Goal: Task Accomplishment & Management: Complete application form

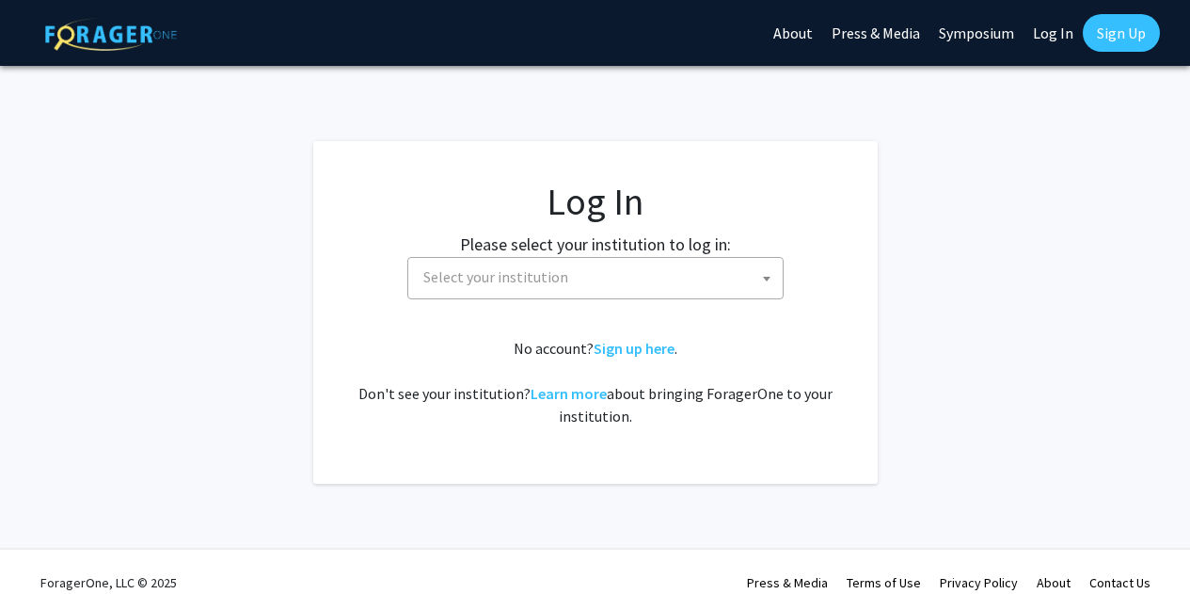
select select
click at [563, 298] on body "Skip navigation About Press & Media Symposium Log In Sign Up Complete your prof…" at bounding box center [595, 297] width 1190 height 594
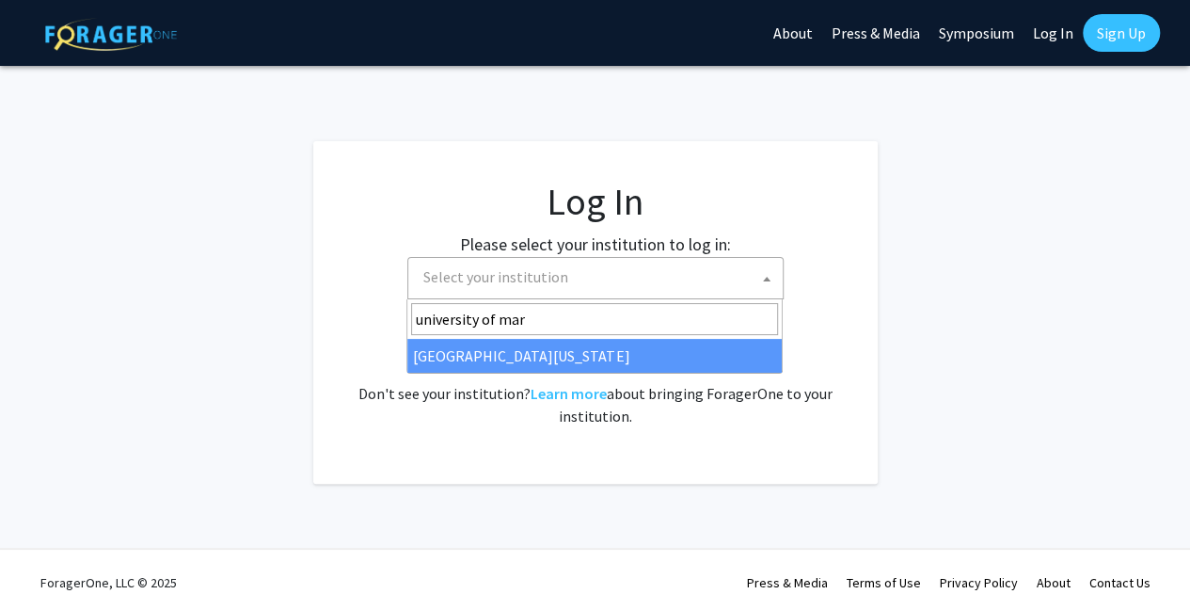
type input "university of mar"
select select "31"
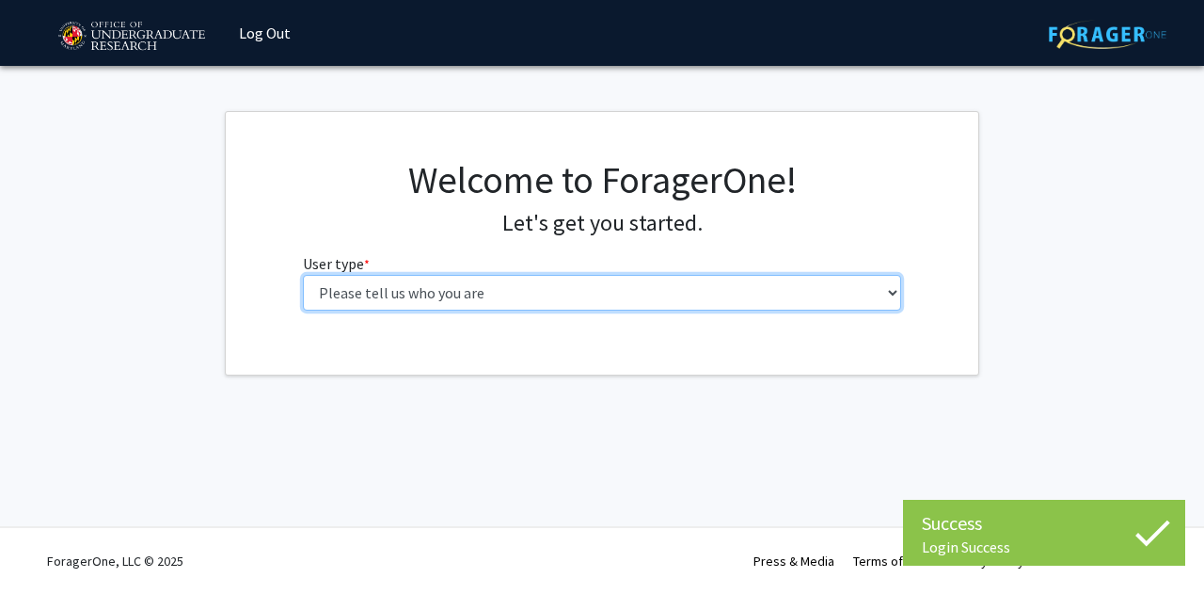
click at [472, 289] on select "Please tell us who you are Undergraduate Student Master's Student Doctoral Cand…" at bounding box center [602, 293] width 599 height 36
select select "1: undergrad"
click at [303, 275] on select "Please tell us who you are Undergraduate Student Master's Student Doctoral Cand…" at bounding box center [602, 293] width 599 height 36
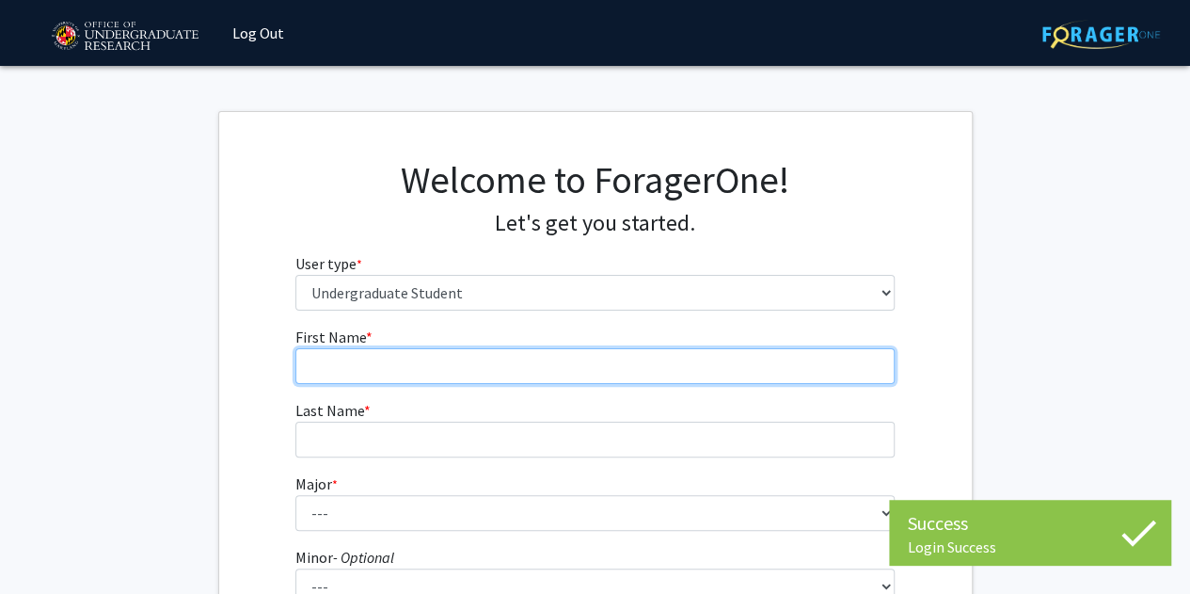
click at [461, 375] on input "First Name * required" at bounding box center [594, 366] width 599 height 36
type input "Manya"
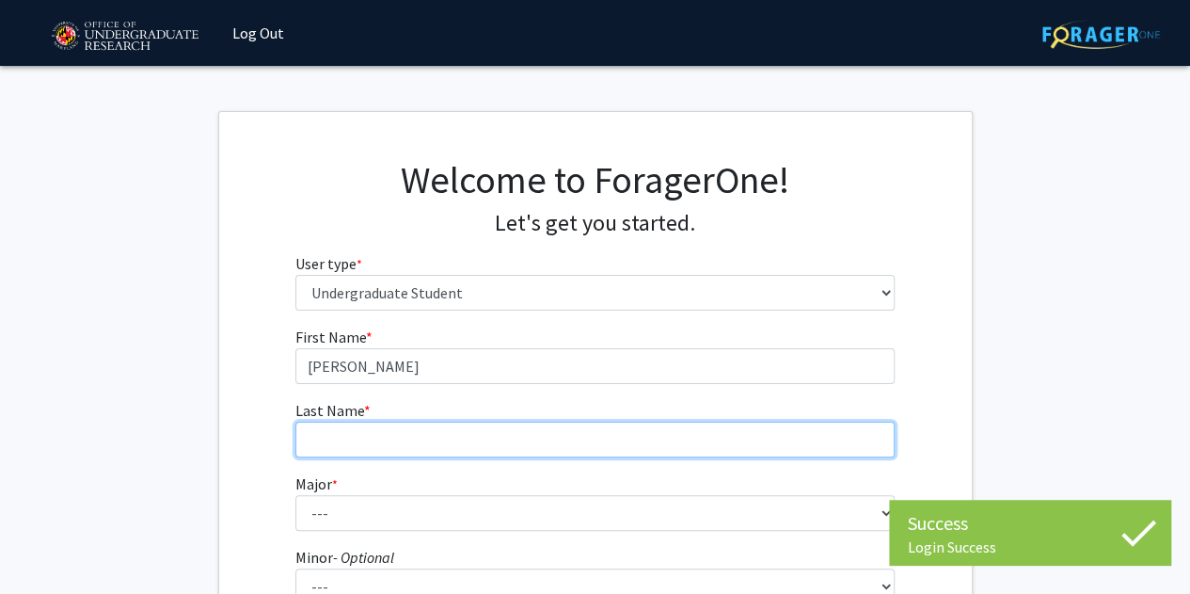
type input "Yazdani"
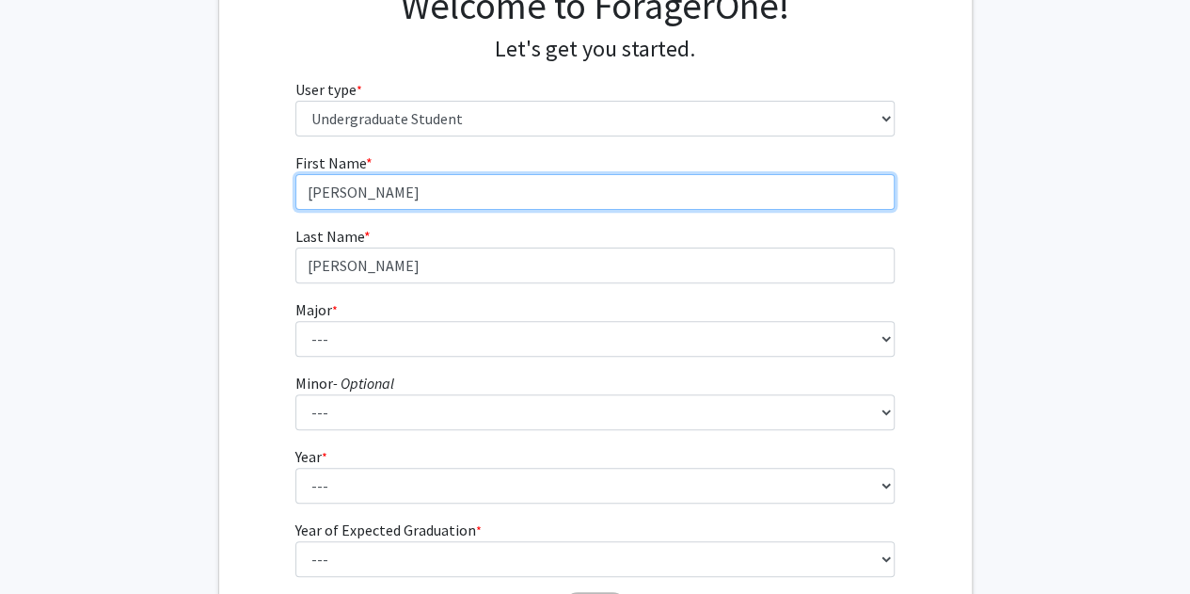
scroll to position [183, 0]
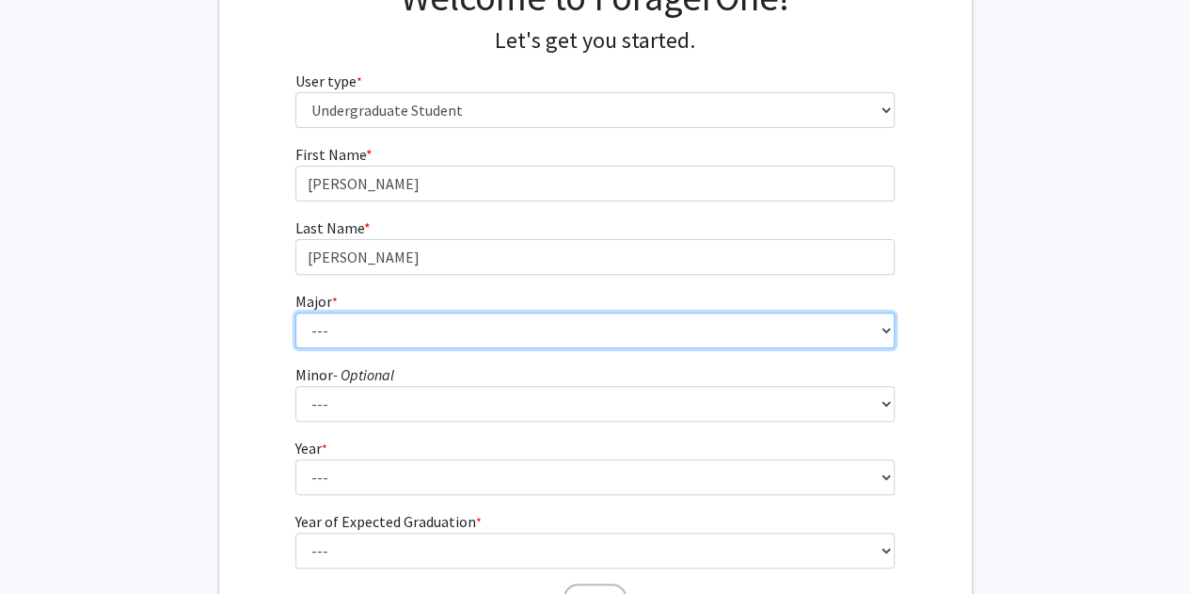
click at [335, 325] on select "--- Accounting Aerospace Engineering African American and Africana Studies Agri…" at bounding box center [594, 330] width 599 height 36
select select "69: 2370"
click at [295, 312] on select "--- Accounting Aerospace Engineering African American and Africana Studies Agri…" at bounding box center [594, 330] width 599 height 36
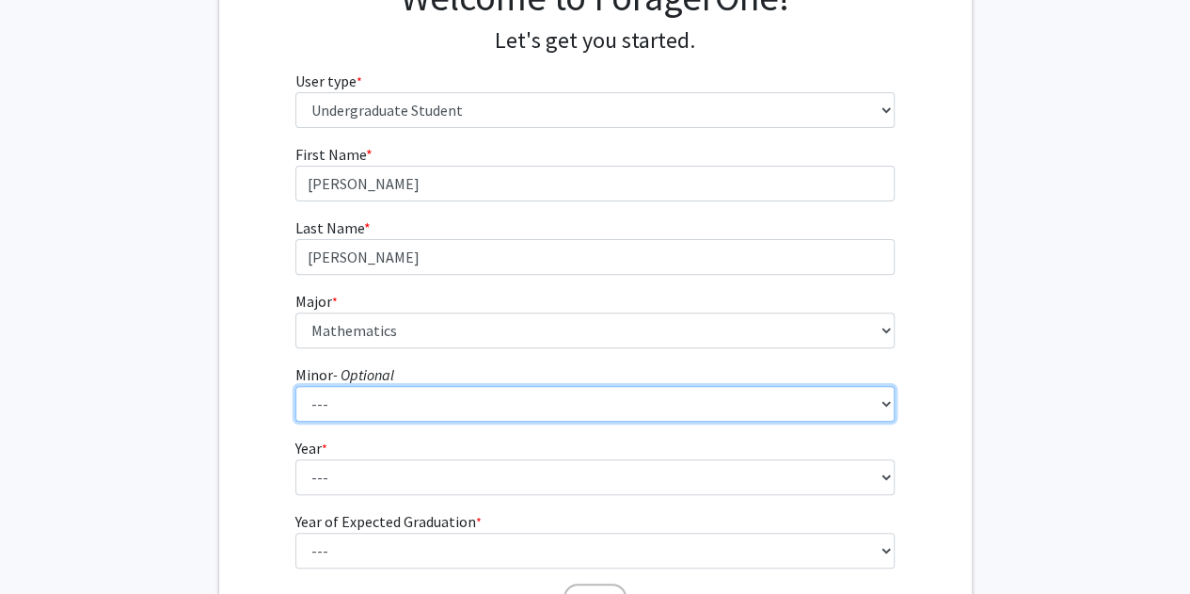
click at [428, 402] on select "--- Actuarial Mathematics Advanced Cybersecurity Experience for Students Africa…" at bounding box center [594, 404] width 599 height 36
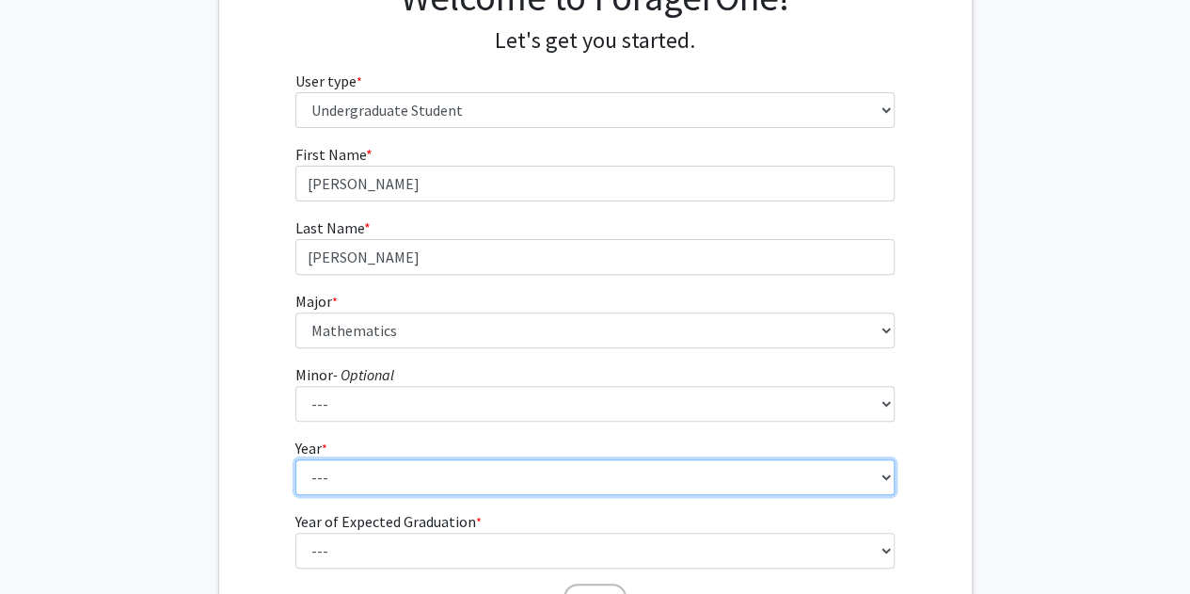
click at [394, 465] on select "--- First-year Sophomore Junior Senior Postbaccalaureate Certificate" at bounding box center [594, 477] width 599 height 36
select select "3: junior"
click at [295, 459] on select "--- First-year Sophomore Junior Senior Postbaccalaureate Certificate" at bounding box center [594, 477] width 599 height 36
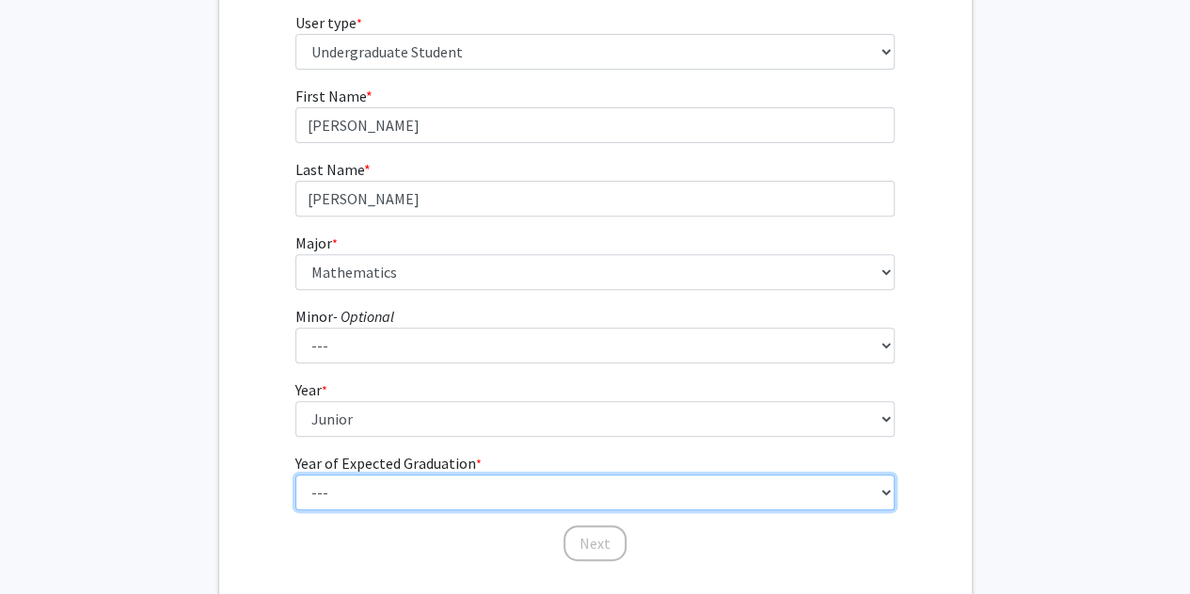
click at [399, 491] on select "--- 2025 2026 2027 2028 2029 2030 2031 2032 2033 2034" at bounding box center [594, 492] width 599 height 36
select select "3: 2027"
click at [295, 474] on select "--- 2025 2026 2027 2028 2029 2030 2031 2032 2033 2034" at bounding box center [594, 492] width 599 height 36
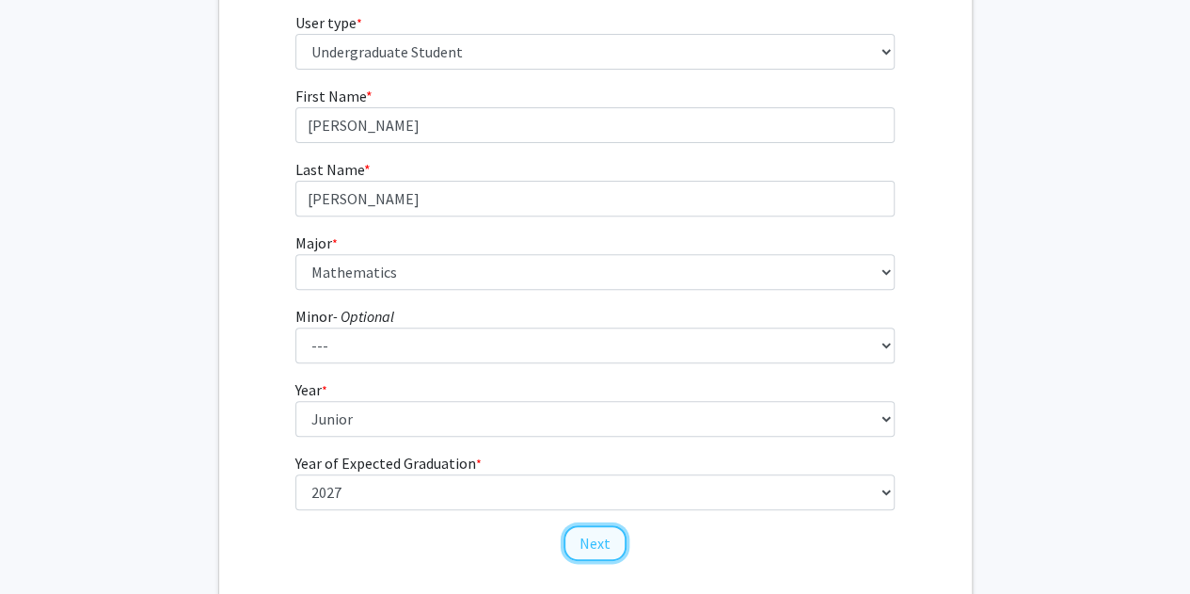
click at [608, 543] on button "Next" at bounding box center [595, 543] width 63 height 36
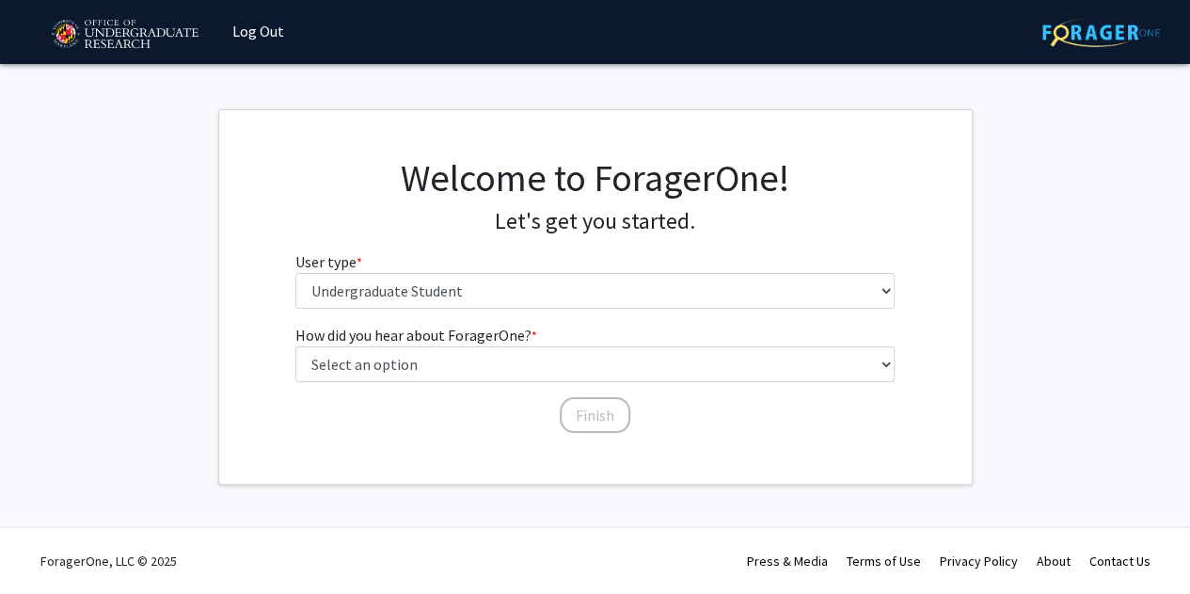
scroll to position [0, 0]
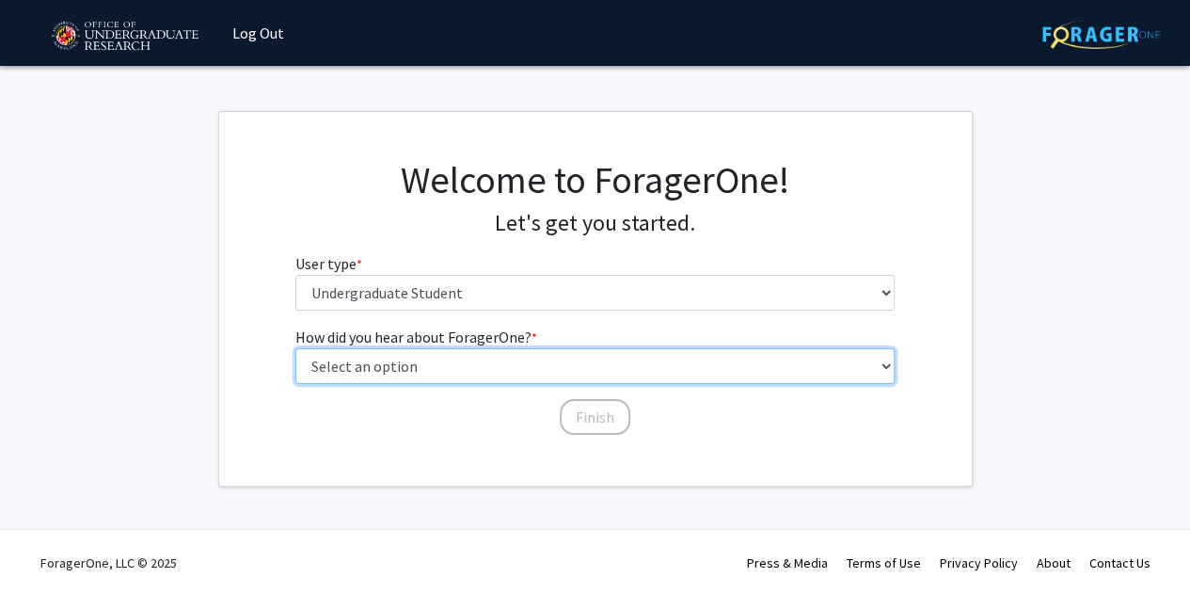
click at [440, 379] on select "Select an option Peer/student recommendation Faculty/staff recommendation Unive…" at bounding box center [594, 366] width 599 height 36
select select "3: university_website"
click at [295, 348] on select "Select an option Peer/student recommendation Faculty/staff recommendation Unive…" at bounding box center [594, 366] width 599 height 36
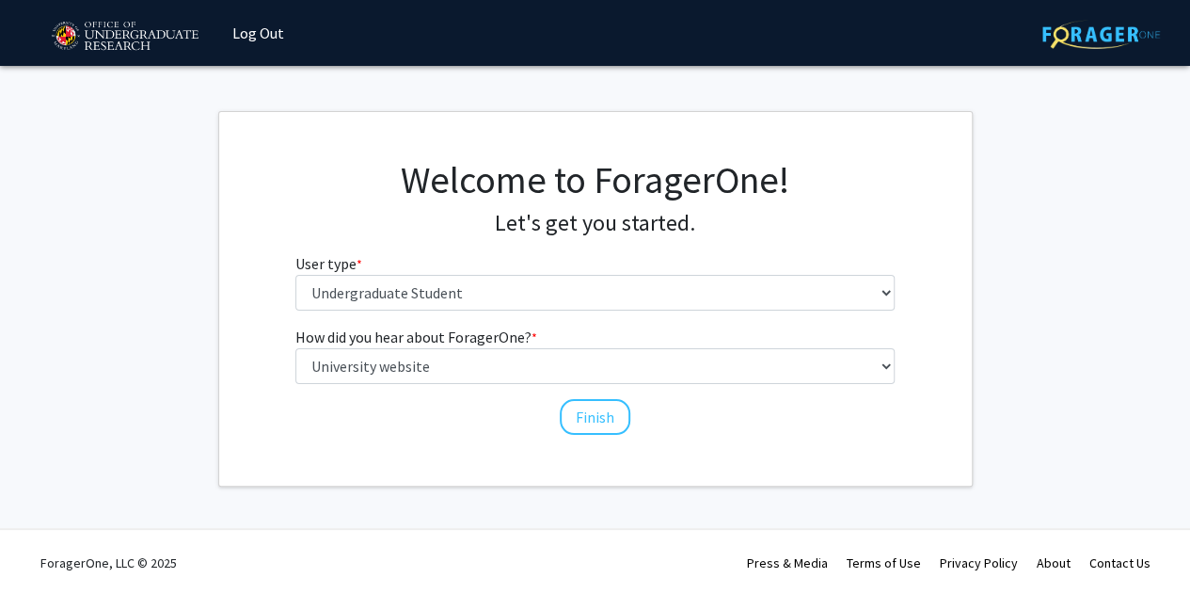
click at [633, 411] on div "Finish" at bounding box center [594, 408] width 599 height 19
click at [612, 413] on button "Finish" at bounding box center [595, 417] width 71 height 36
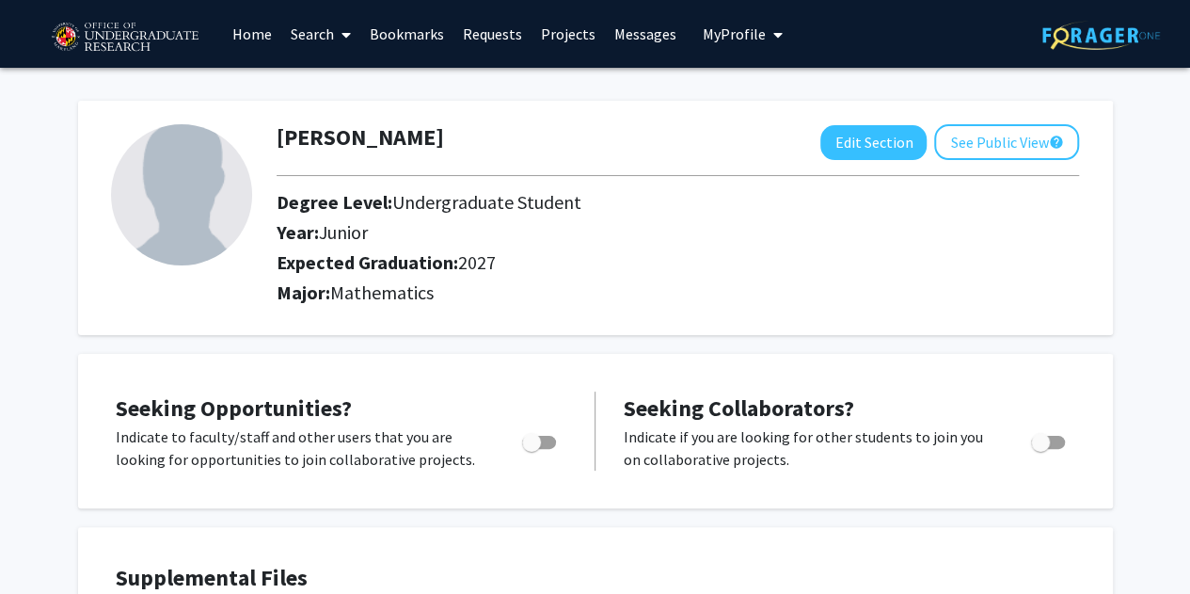
click at [328, 37] on link "Search" at bounding box center [320, 34] width 79 height 66
click at [352, 82] on span "Faculty/Staff" at bounding box center [350, 87] width 138 height 38
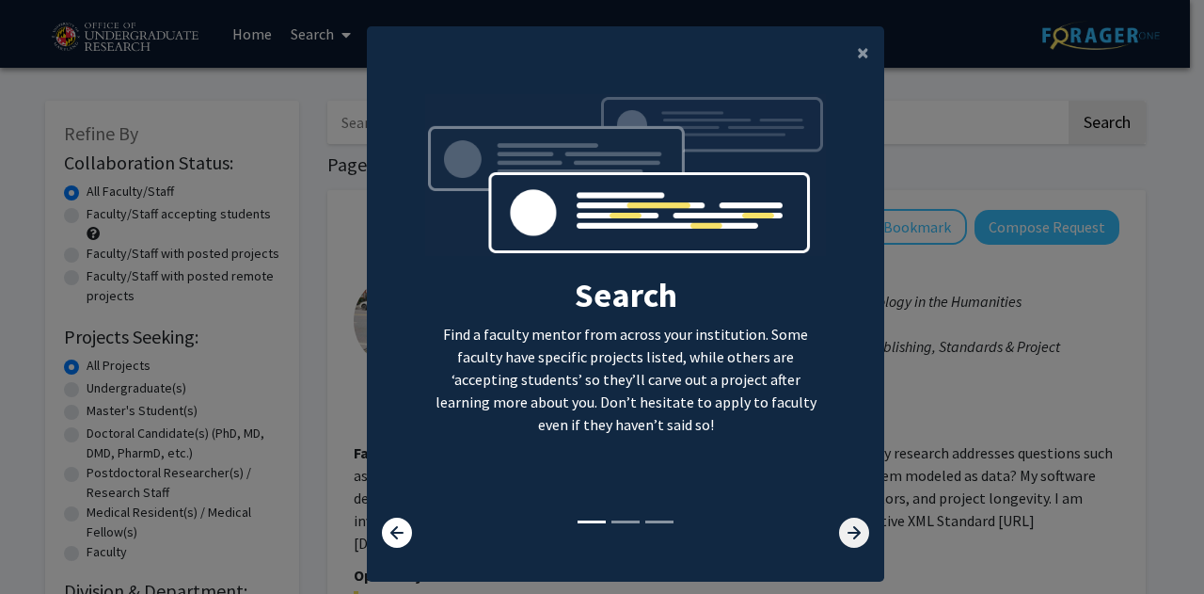
click at [852, 528] on icon at bounding box center [854, 532] width 30 height 30
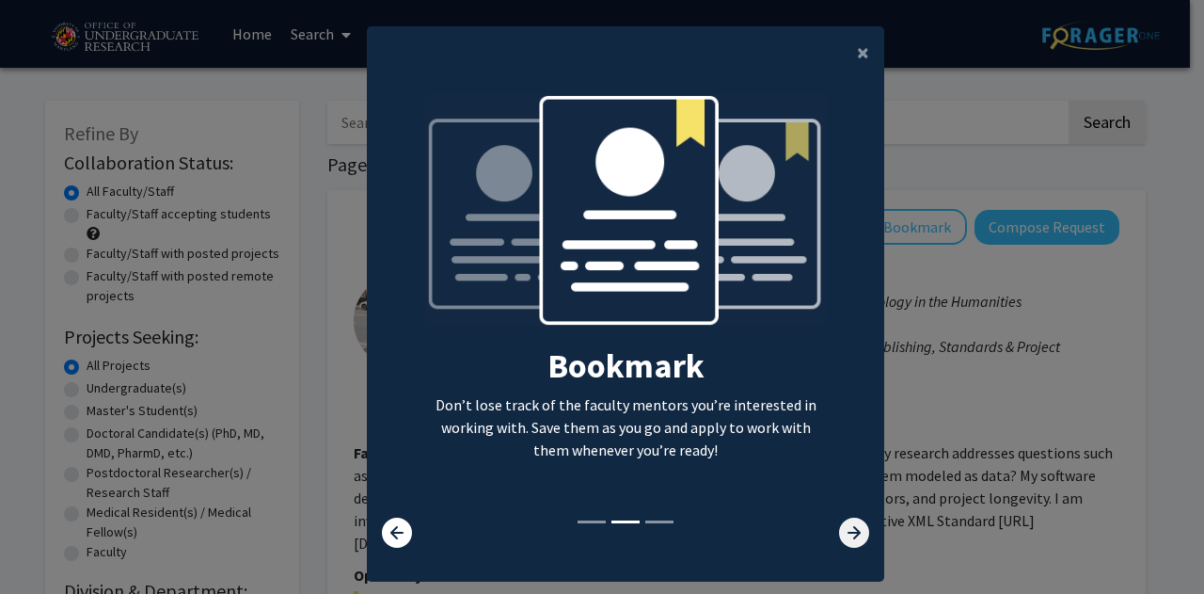
click at [852, 528] on icon at bounding box center [854, 532] width 30 height 30
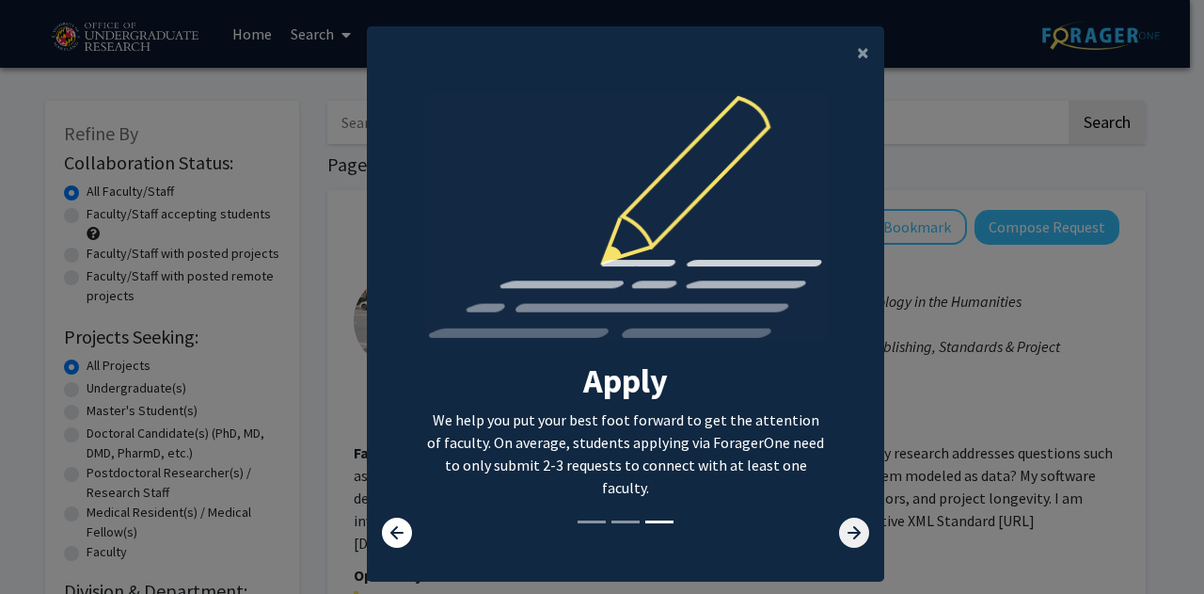
click at [852, 528] on icon at bounding box center [854, 532] width 30 height 30
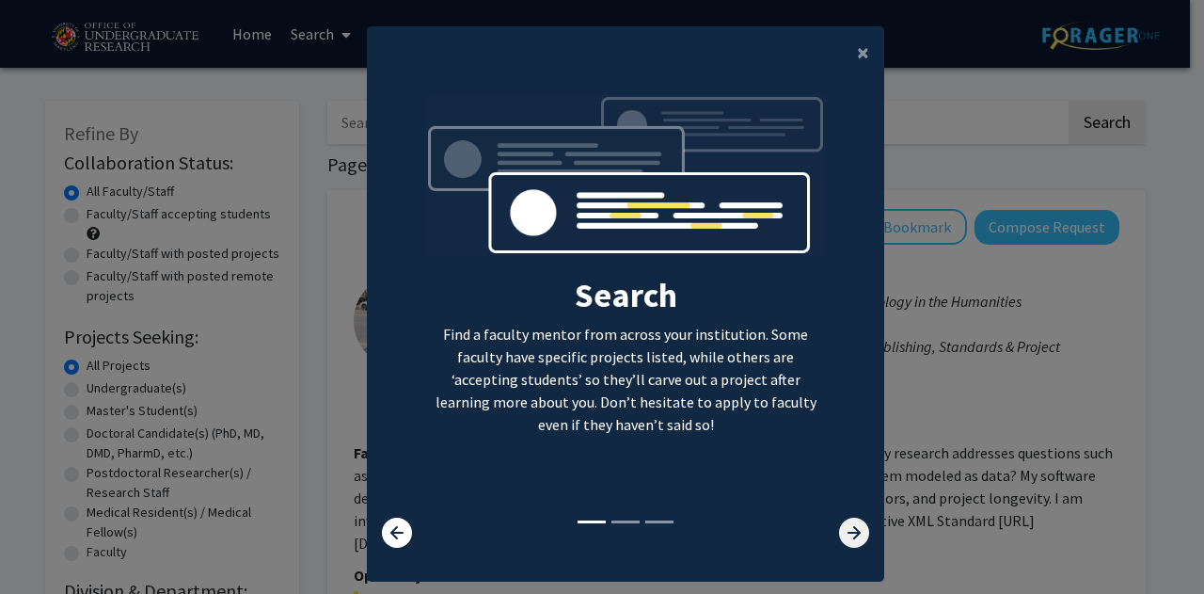
click at [856, 518] on icon at bounding box center [854, 532] width 30 height 30
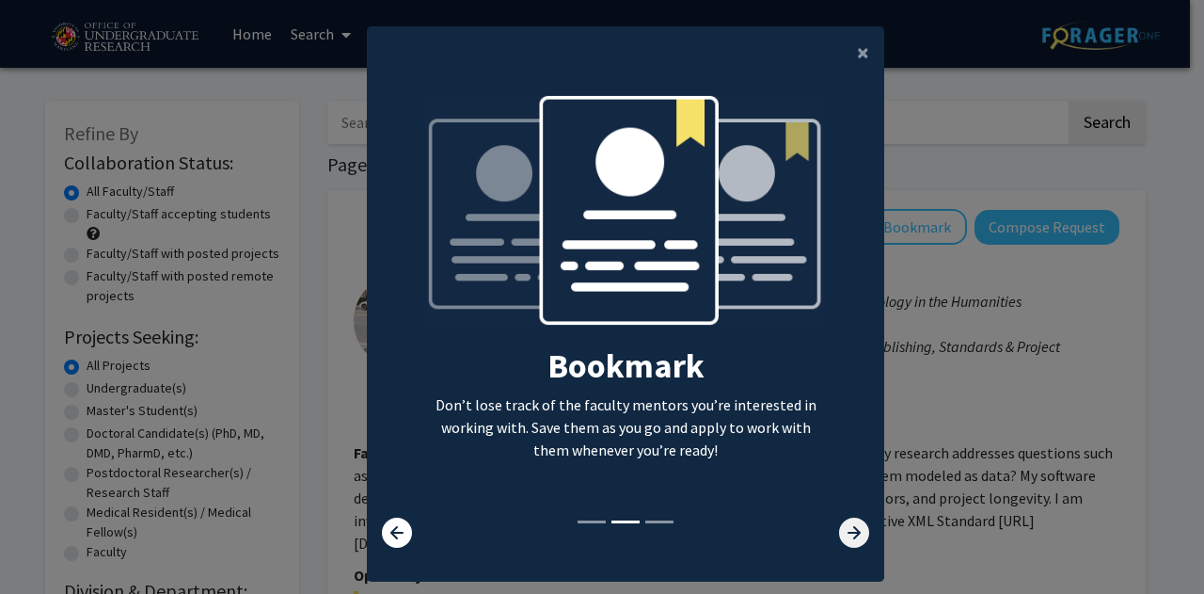
click at [856, 518] on icon at bounding box center [854, 532] width 30 height 30
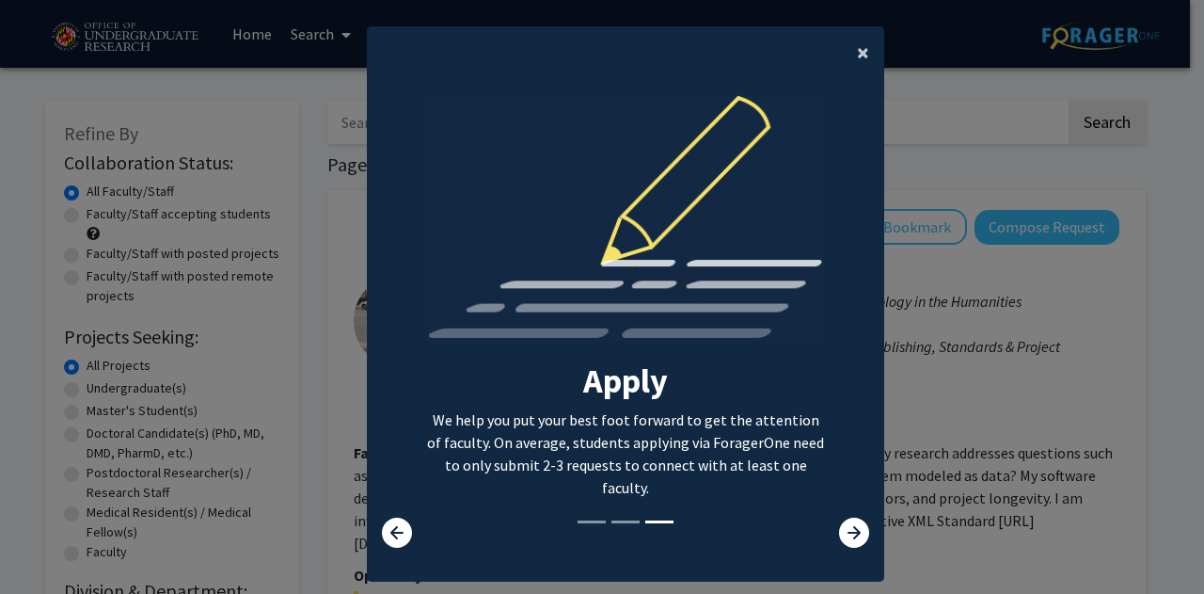
click at [857, 49] on span "×" at bounding box center [863, 52] width 12 height 29
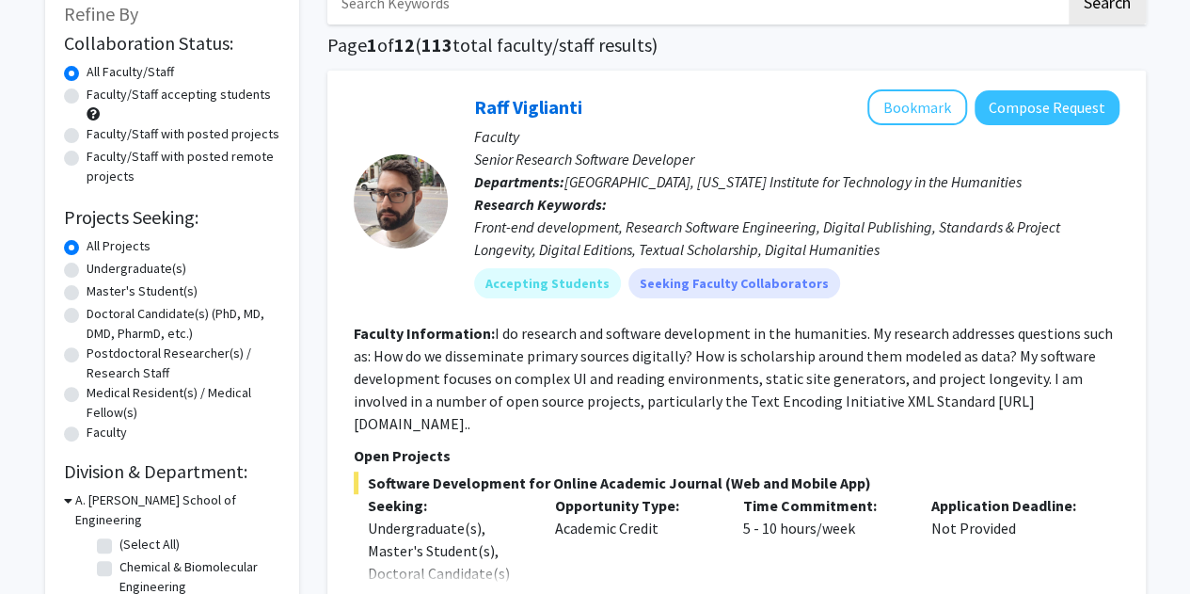
scroll to position [120, 0]
click at [87, 273] on label "Undergraduate(s)" at bounding box center [137, 268] width 100 height 20
click at [87, 270] on input "Undergraduate(s)" at bounding box center [93, 264] width 12 height 12
radio input "true"
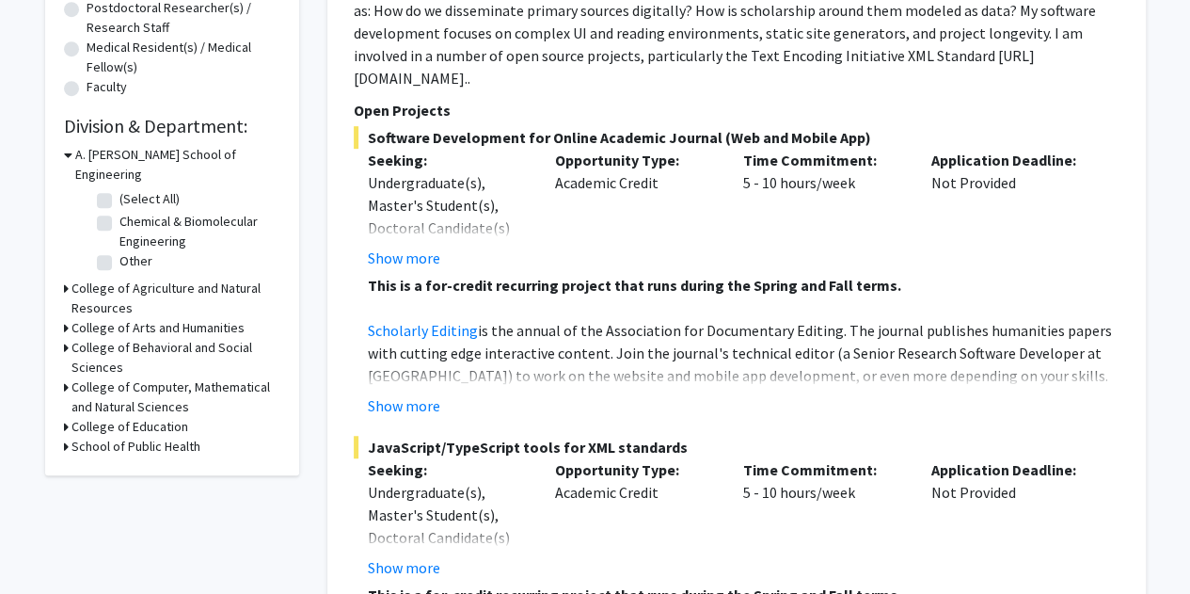
scroll to position [470, 0]
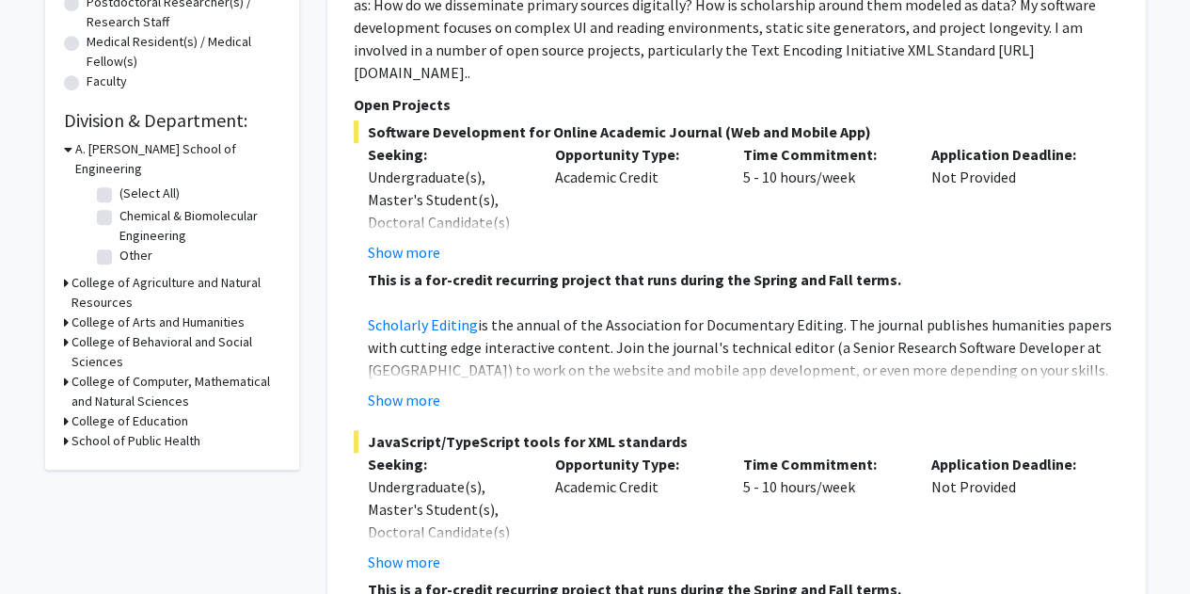
click at [120, 372] on h3 "College of Computer, Mathematical and Natural Sciences" at bounding box center [176, 392] width 209 height 40
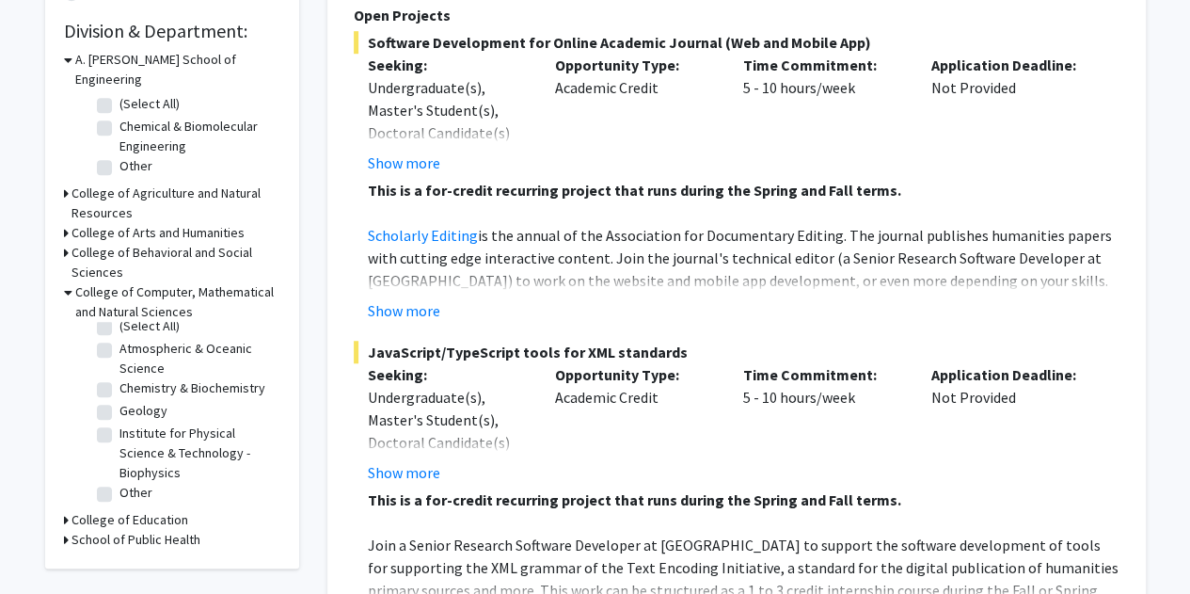
scroll to position [0, 0]
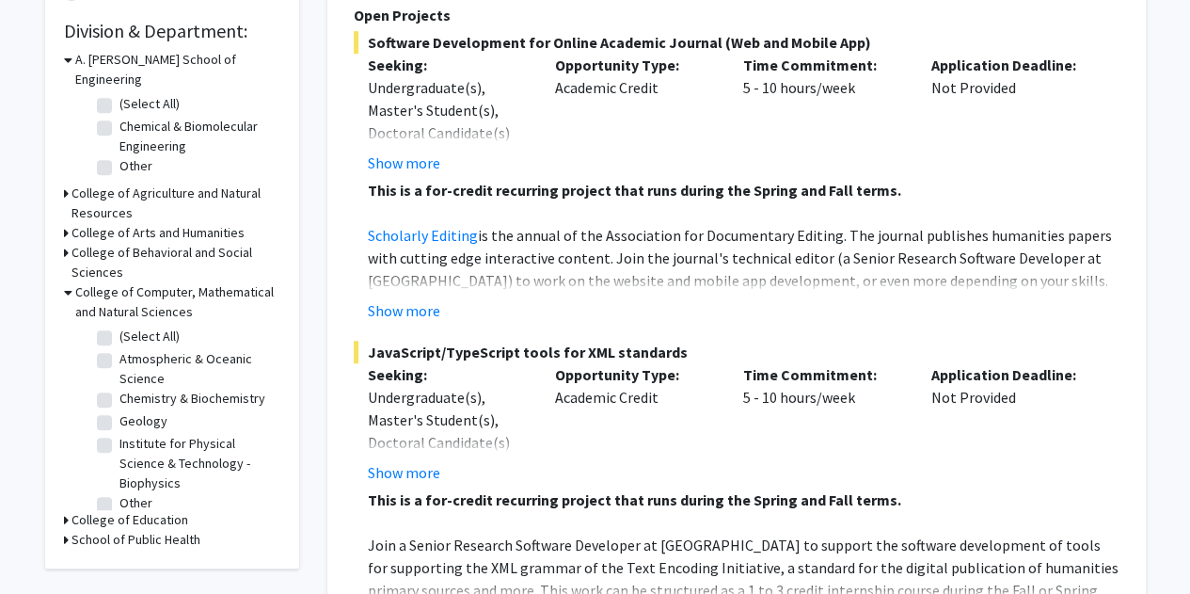
click at [119, 326] on label "(Select All)" at bounding box center [149, 336] width 60 height 20
click at [119, 326] on input "(Select All)" at bounding box center [125, 332] width 12 height 12
checkbox input "true"
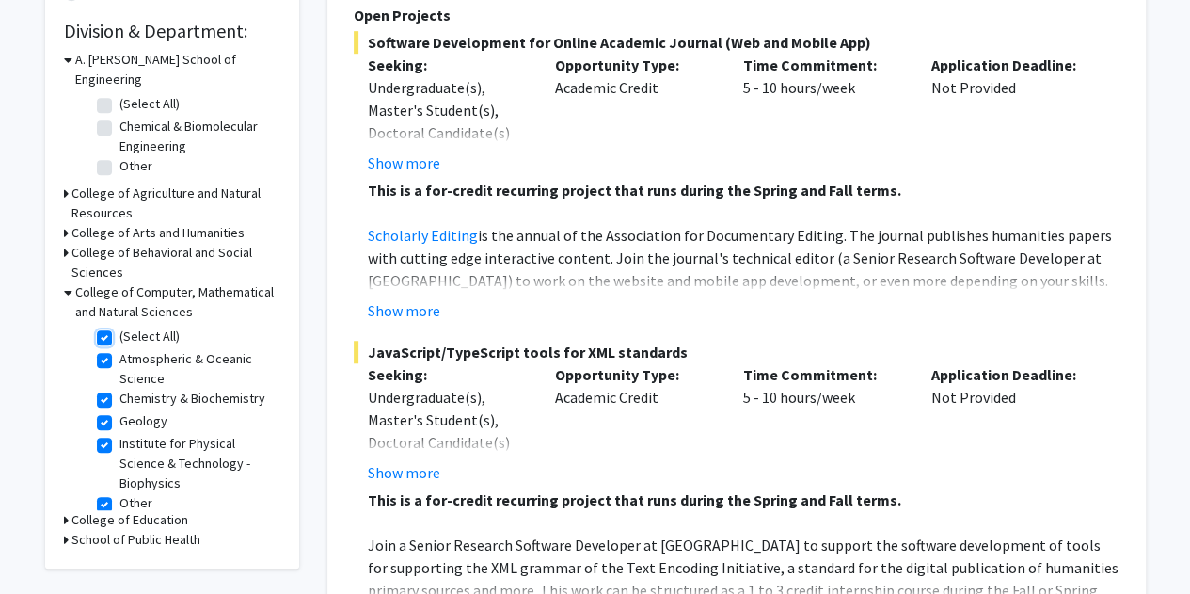
checkbox input "true"
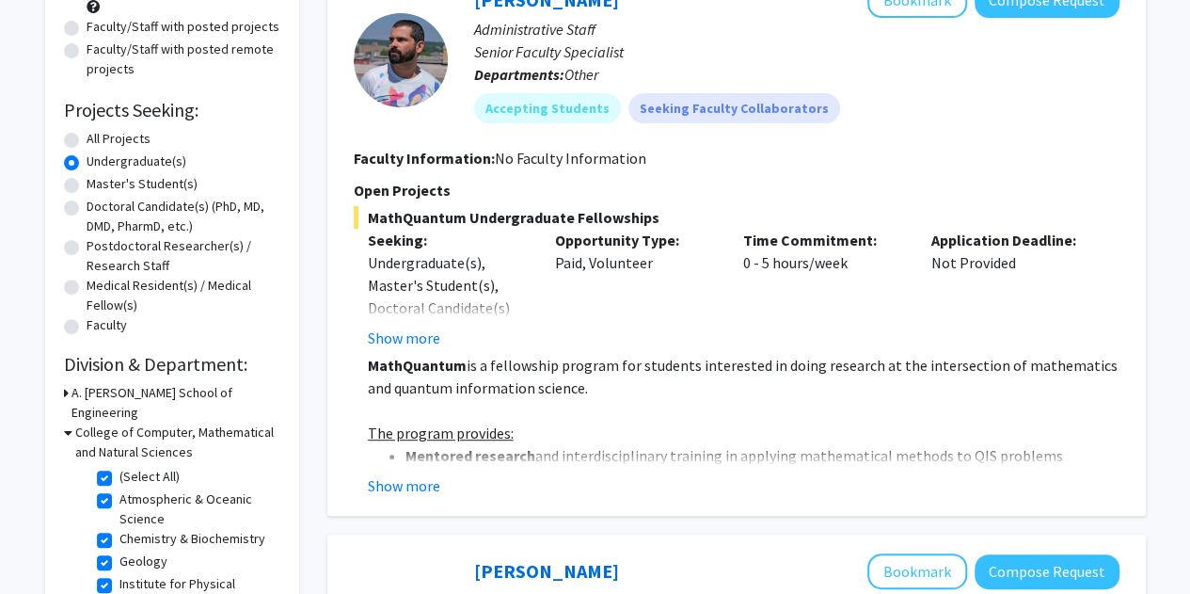
scroll to position [228, 0]
click at [420, 479] on button "Show more" at bounding box center [404, 484] width 72 height 23
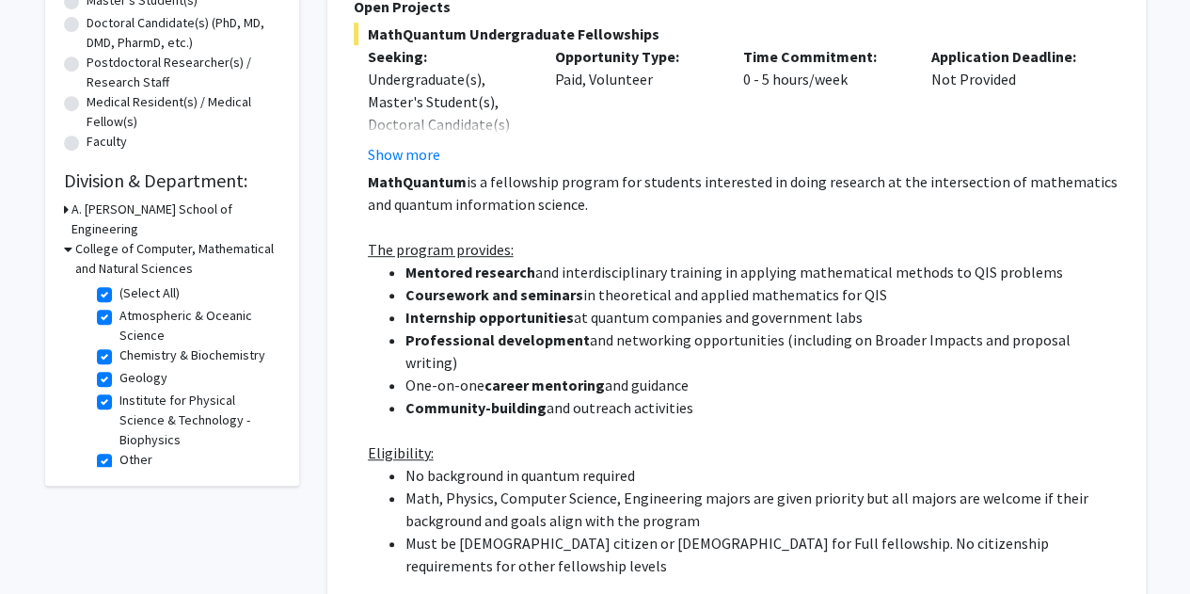
scroll to position [411, 0]
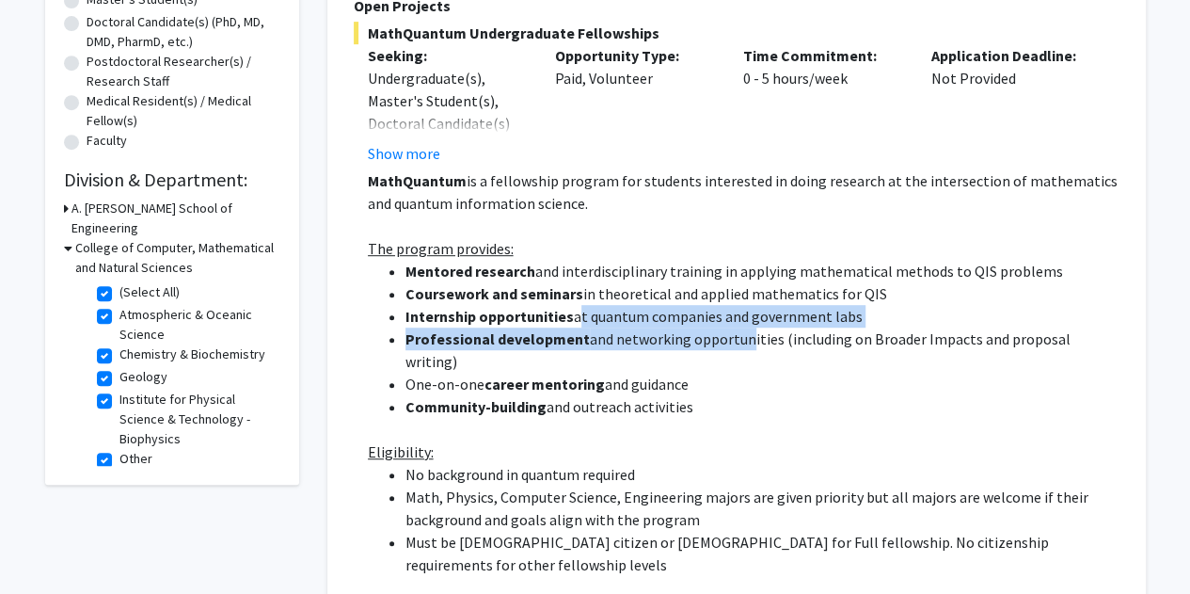
drag, startPoint x: 572, startPoint y: 317, endPoint x: 749, endPoint y: 328, distance: 177.2
click at [749, 328] on ul "Mentored research and interdisciplinary training in applying mathematical metho…" at bounding box center [744, 339] width 752 height 158
click at [749, 328] on li "Professional development and networking opportunities (including on Broader Imp…" at bounding box center [762, 349] width 714 height 45
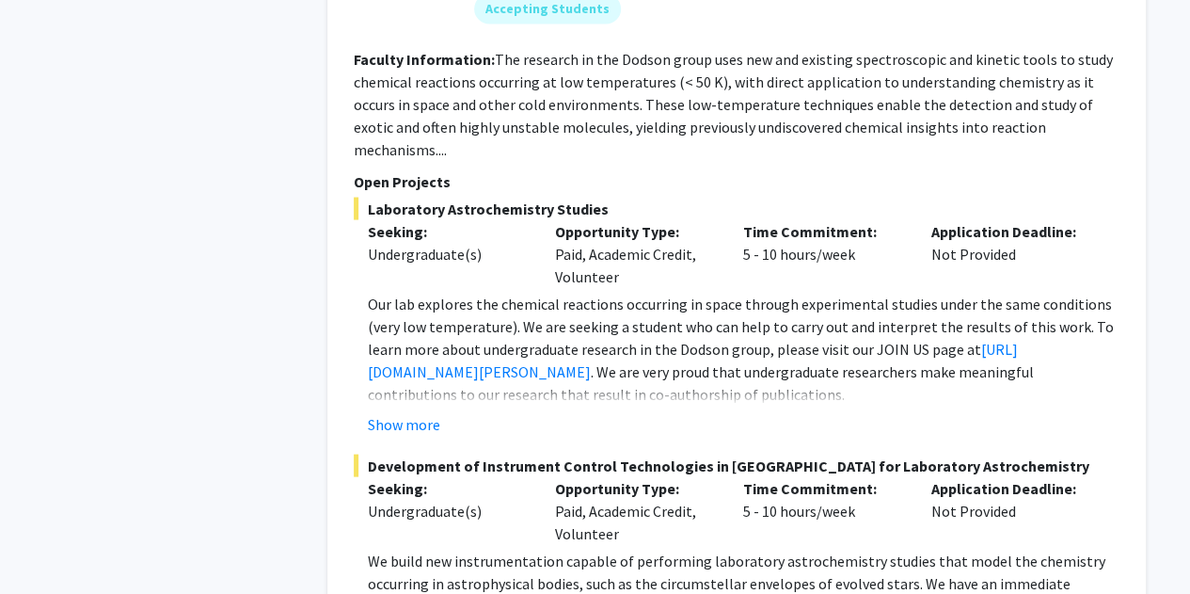
scroll to position [1760, 0]
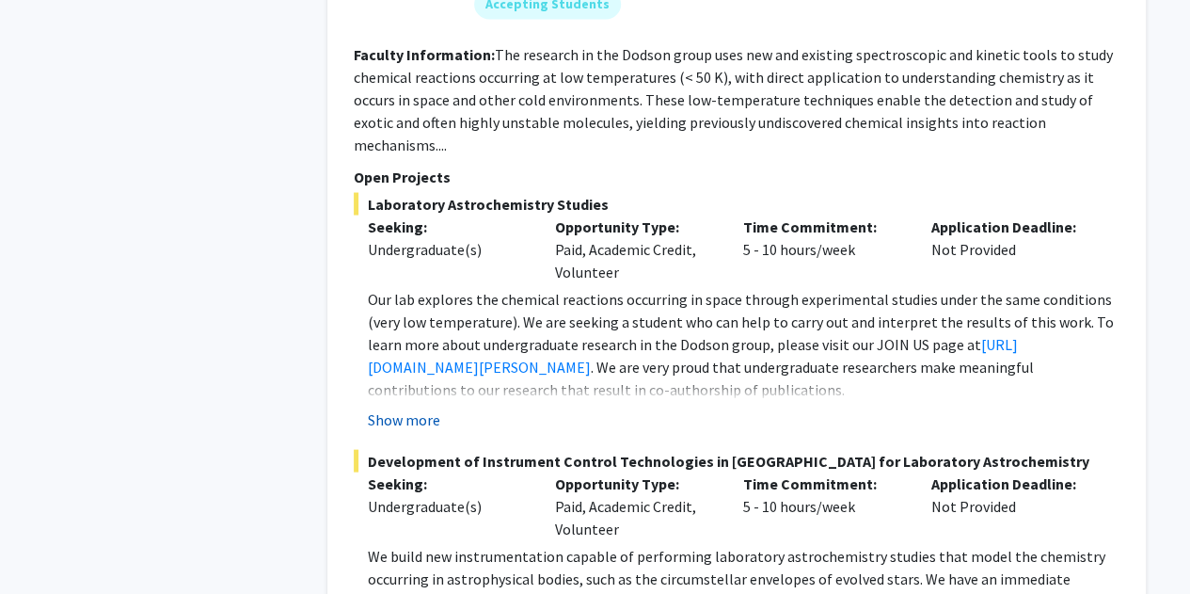
click at [405, 407] on button "Show more" at bounding box center [404, 418] width 72 height 23
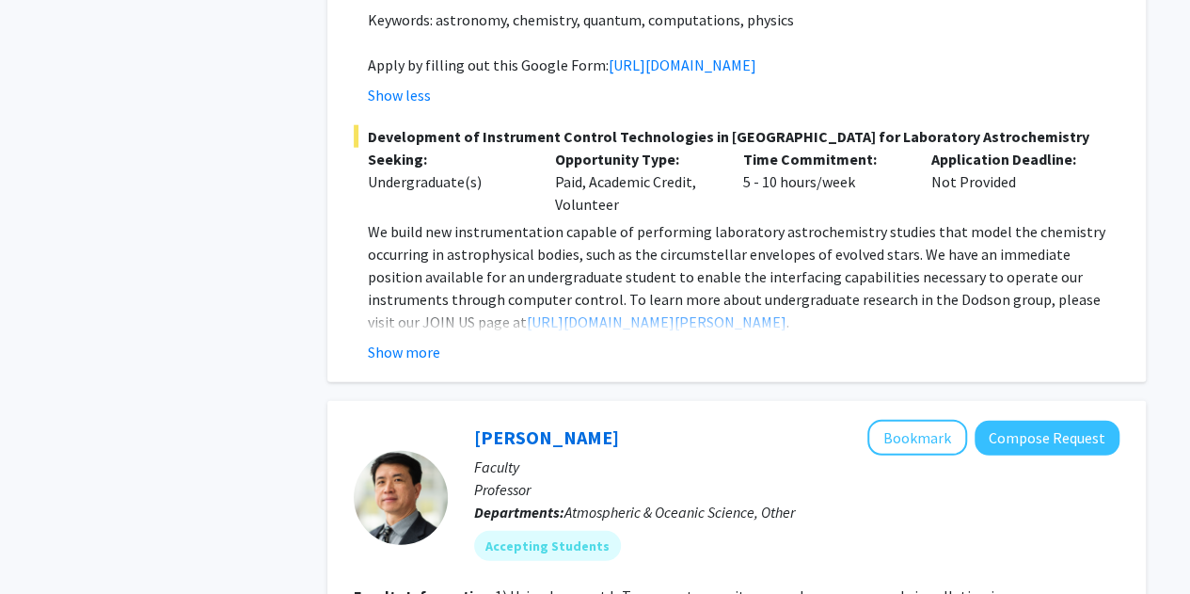
scroll to position [2312, 0]
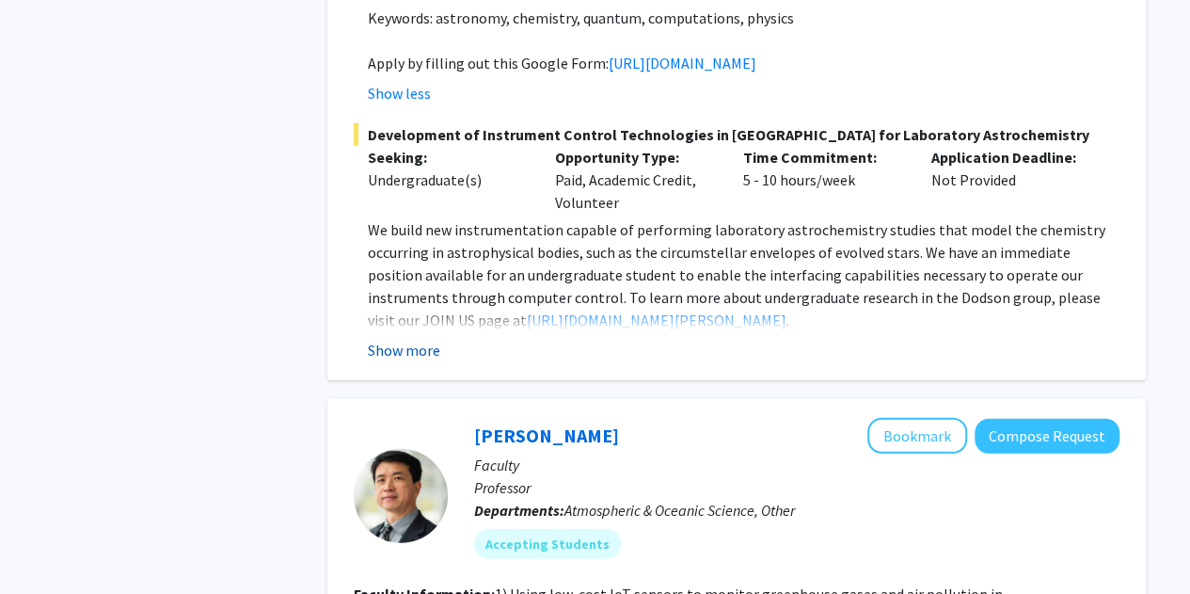
click at [413, 355] on button "Show more" at bounding box center [404, 350] width 72 height 23
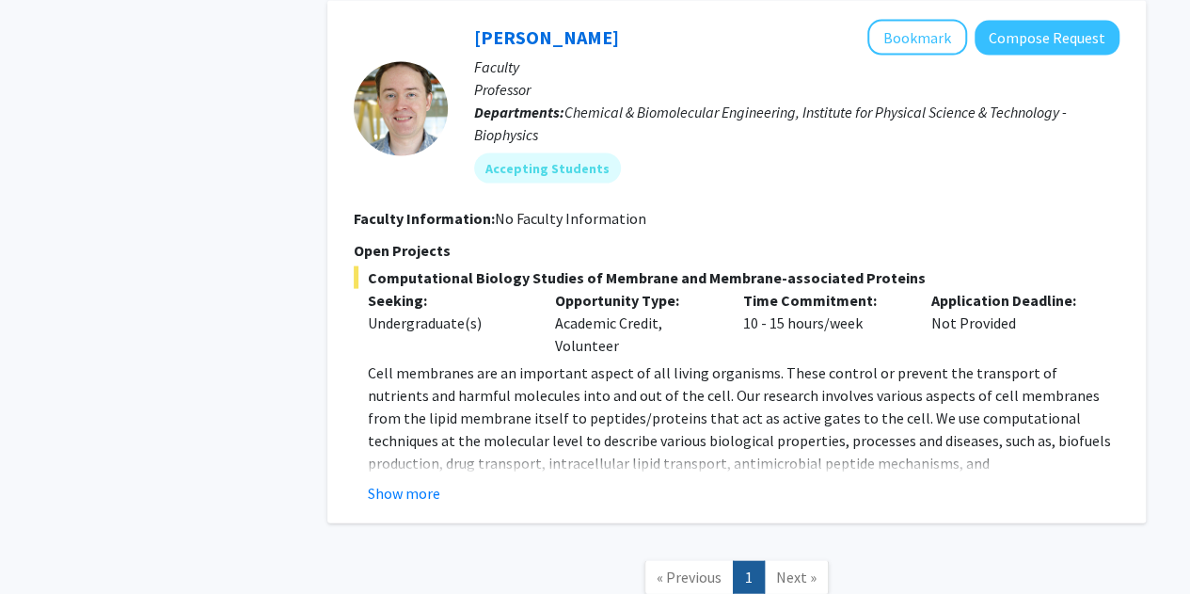
scroll to position [5651, 0]
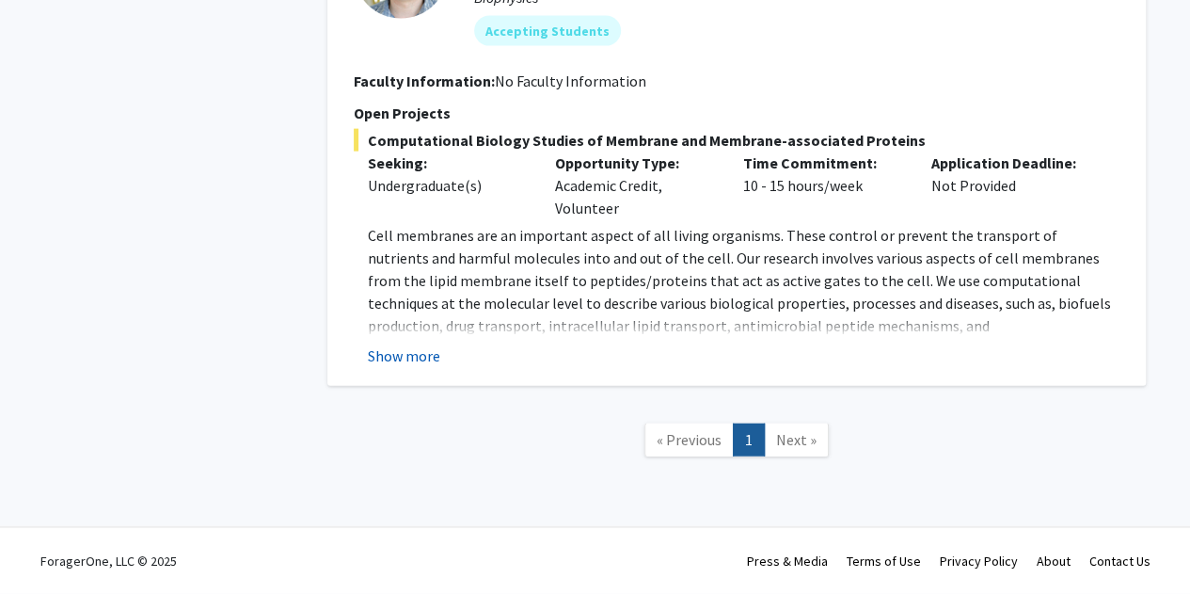
click at [402, 367] on button "Show more" at bounding box center [404, 355] width 72 height 23
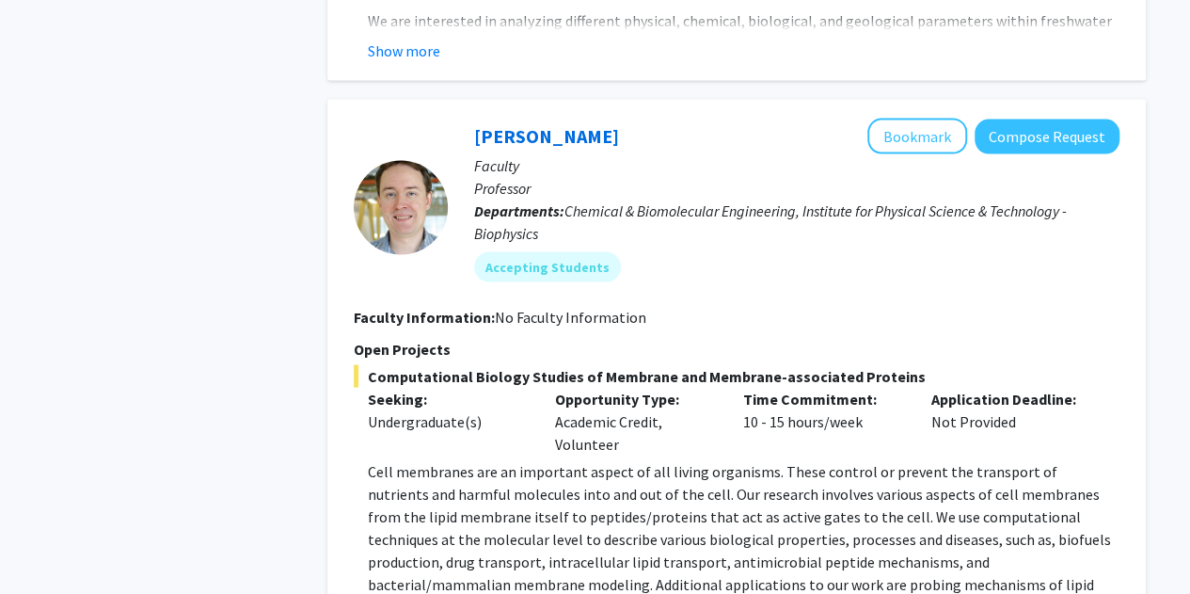
scroll to position [5486, 0]
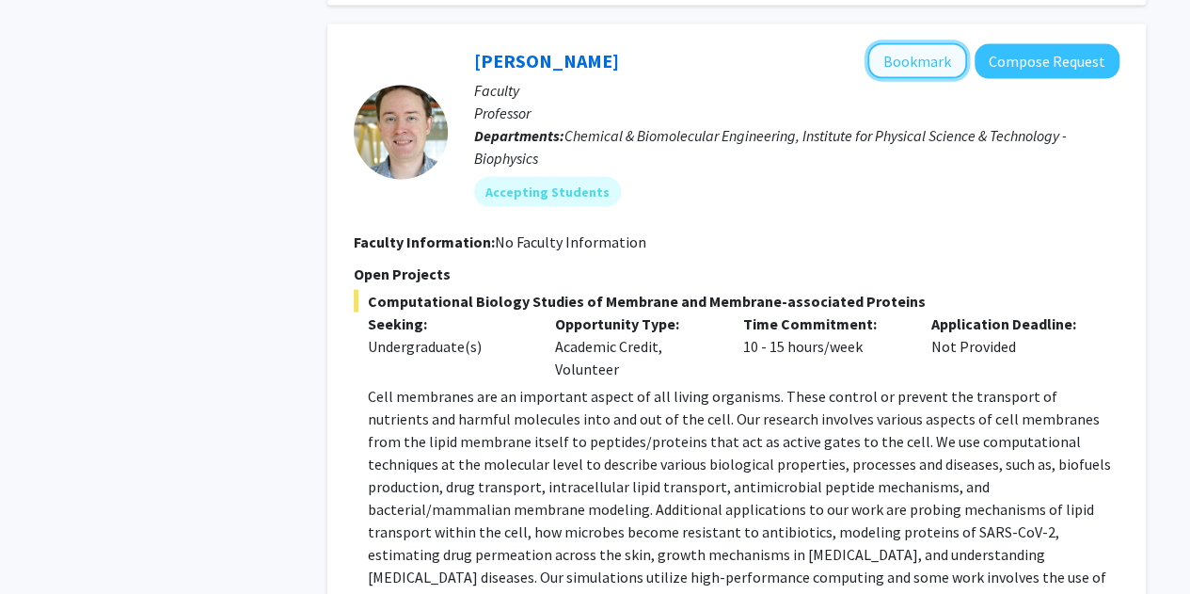
click at [907, 79] on button "Bookmark" at bounding box center [917, 61] width 100 height 36
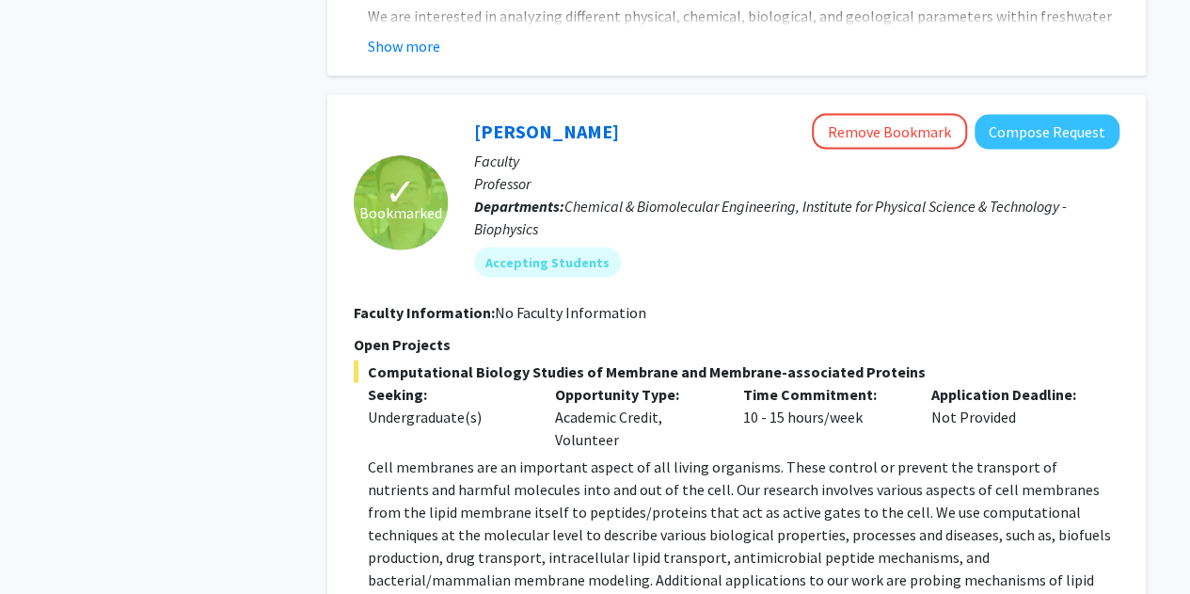
scroll to position [5408, 0]
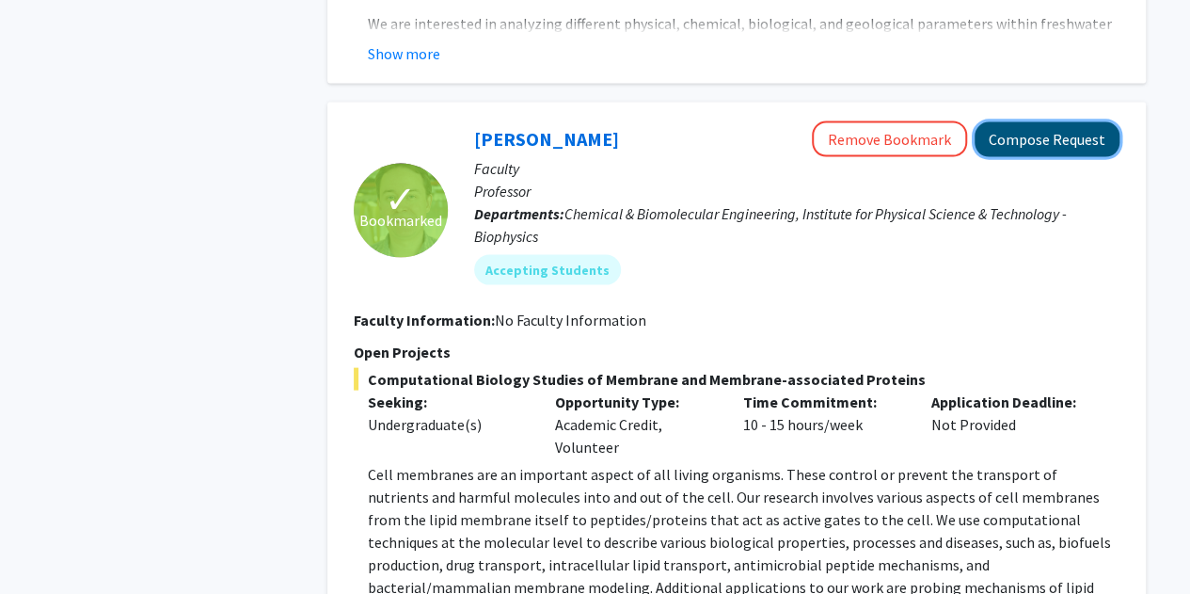
click at [1056, 157] on button "Compose Request" at bounding box center [1047, 139] width 145 height 35
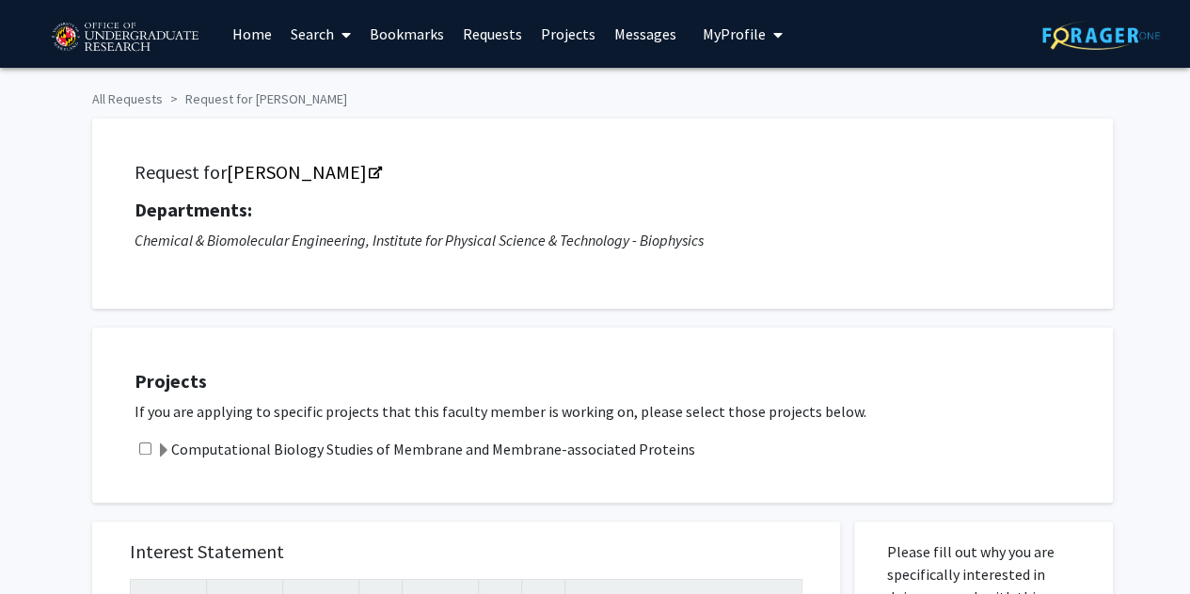
scroll to position [1, 0]
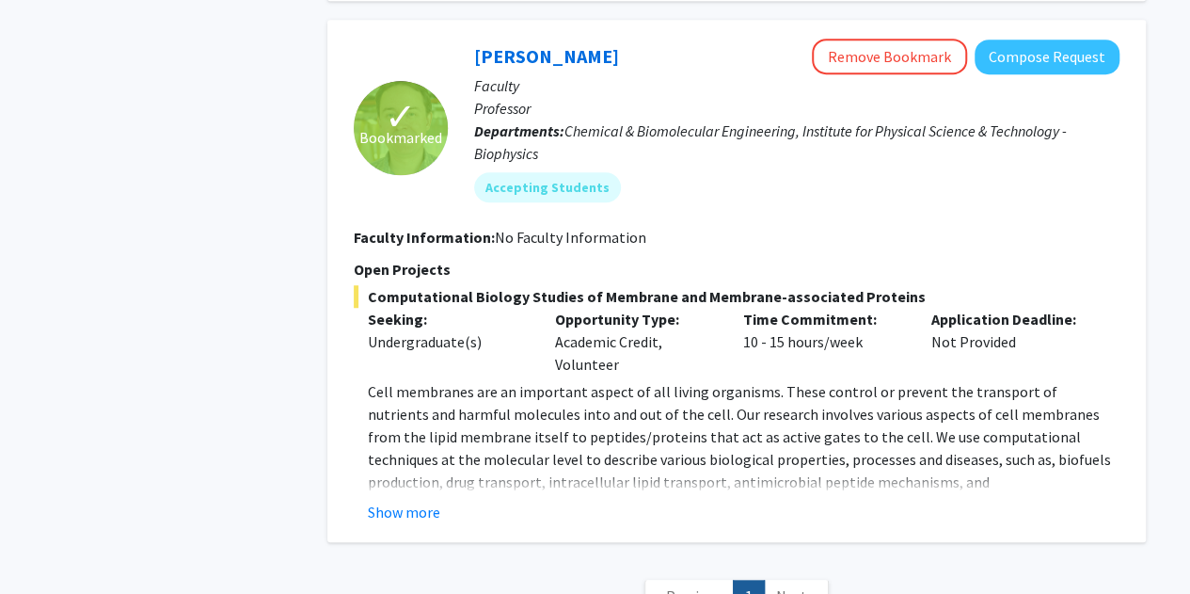
scroll to position [4269, 0]
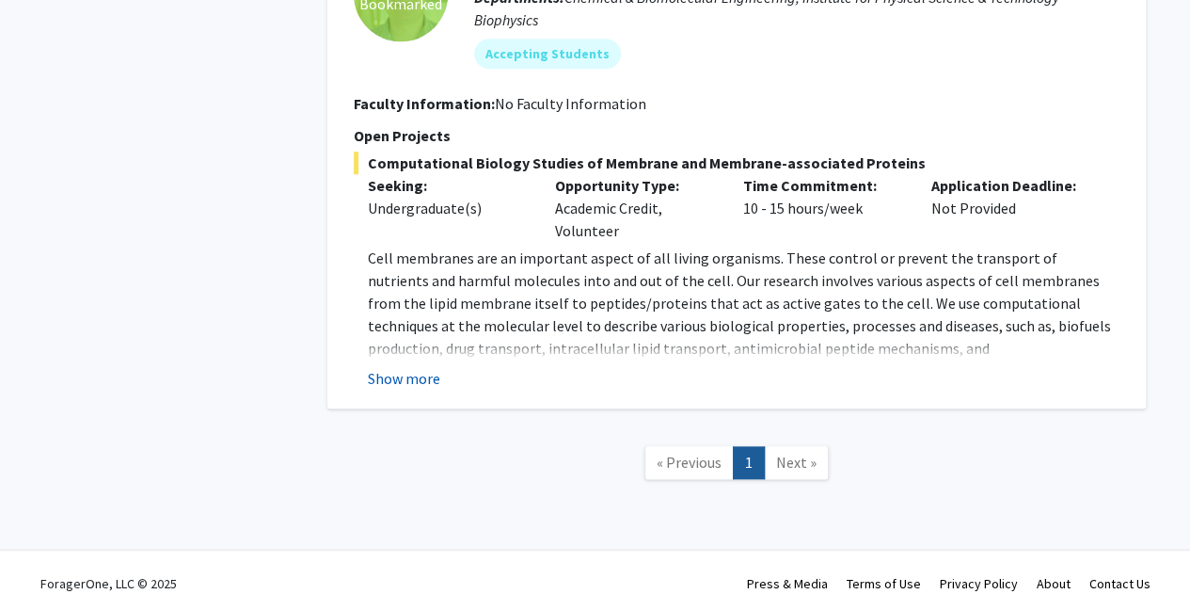
click at [416, 367] on button "Show more" at bounding box center [404, 378] width 72 height 23
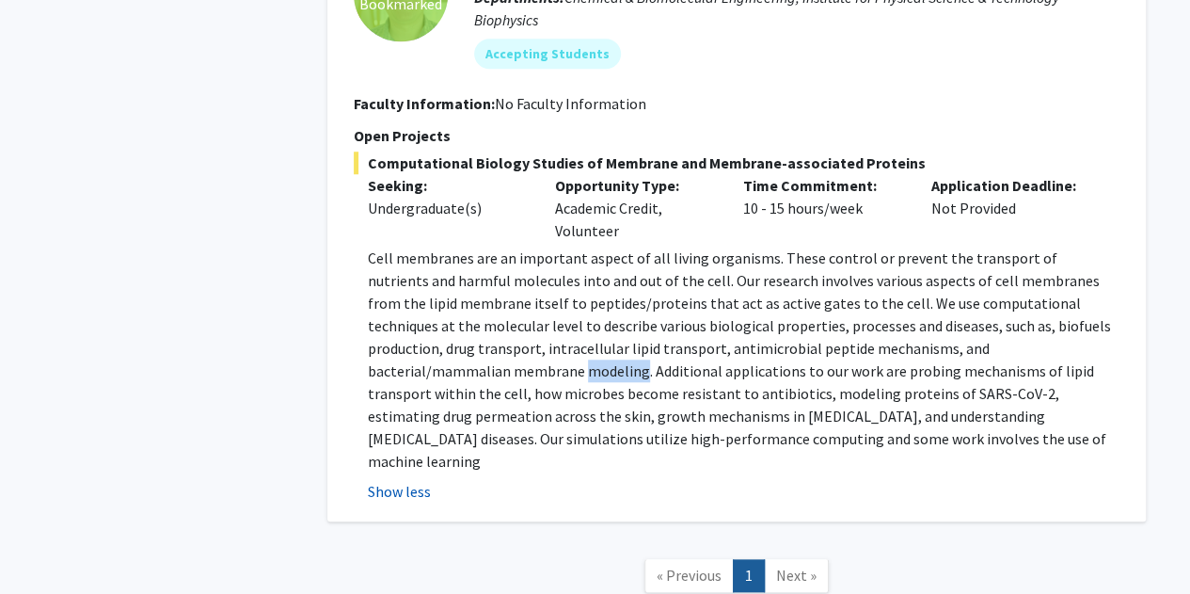
click at [416, 353] on p "Cell membranes are an important aspect of all living organisms. These control o…" at bounding box center [744, 359] width 752 height 226
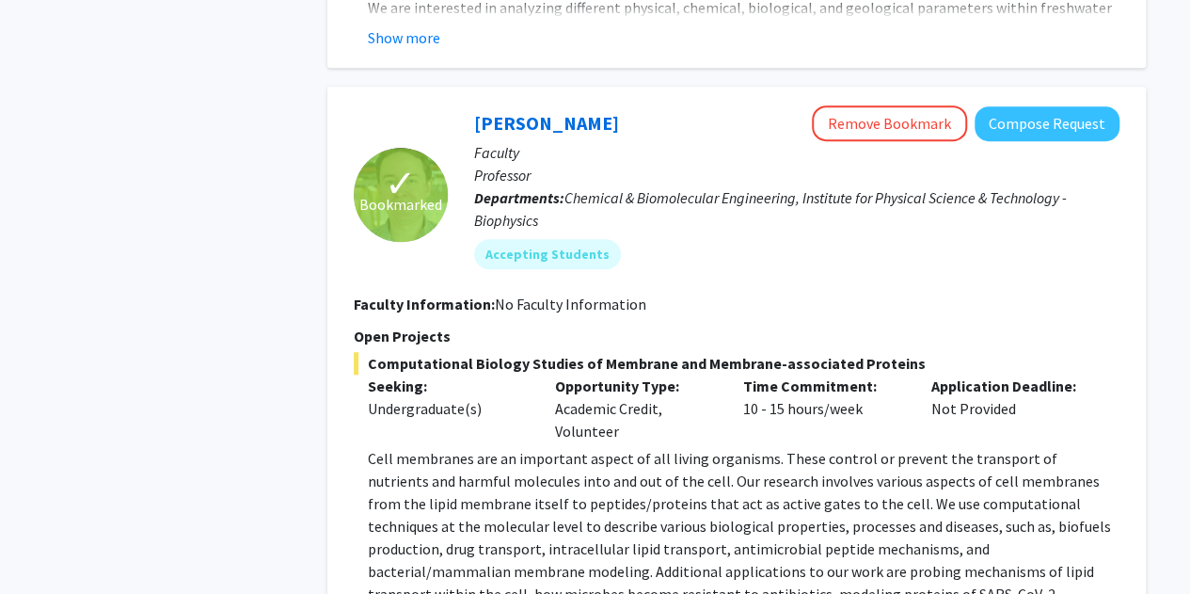
scroll to position [4068, 0]
click at [1025, 107] on button "Compose Request" at bounding box center [1047, 124] width 145 height 35
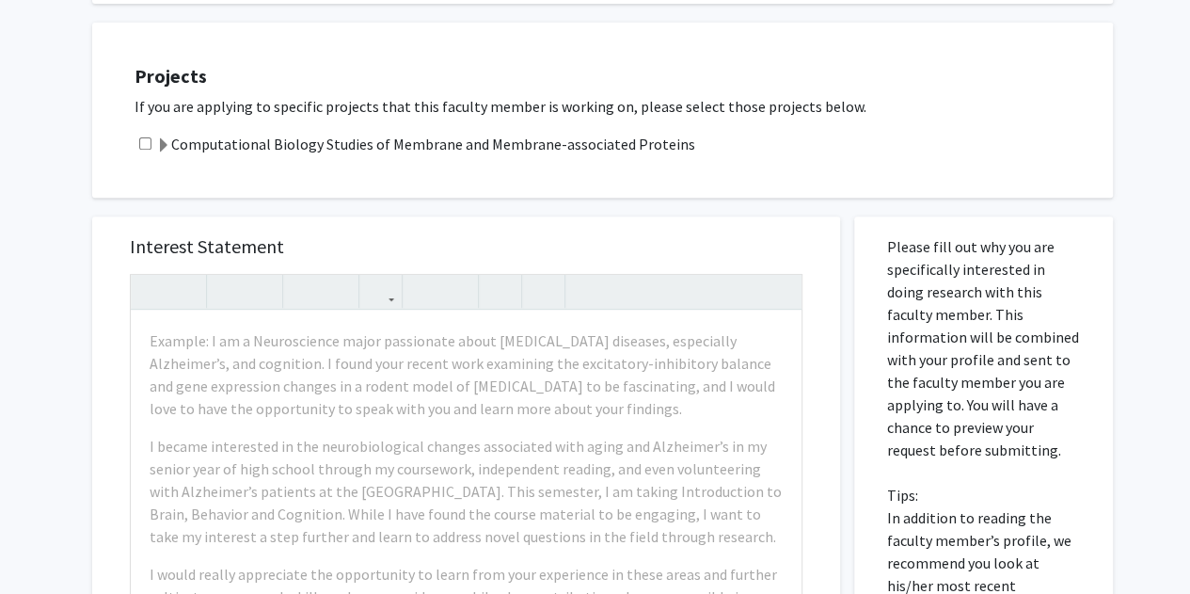
scroll to position [323, 0]
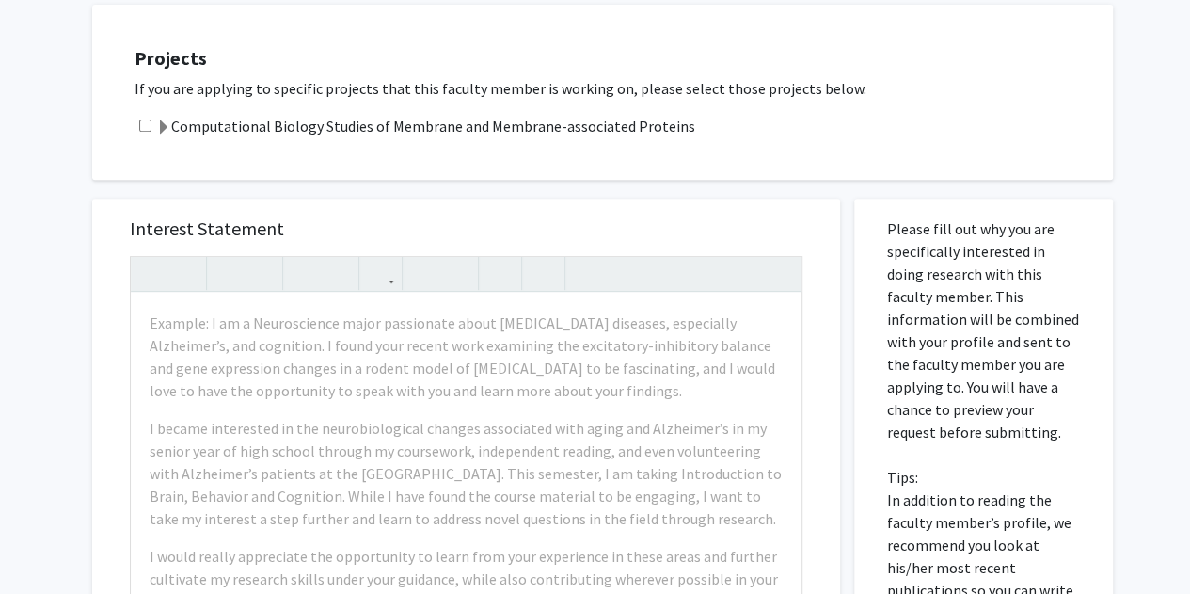
click at [147, 119] on input "checkbox" at bounding box center [145, 125] width 12 height 12
checkbox input "true"
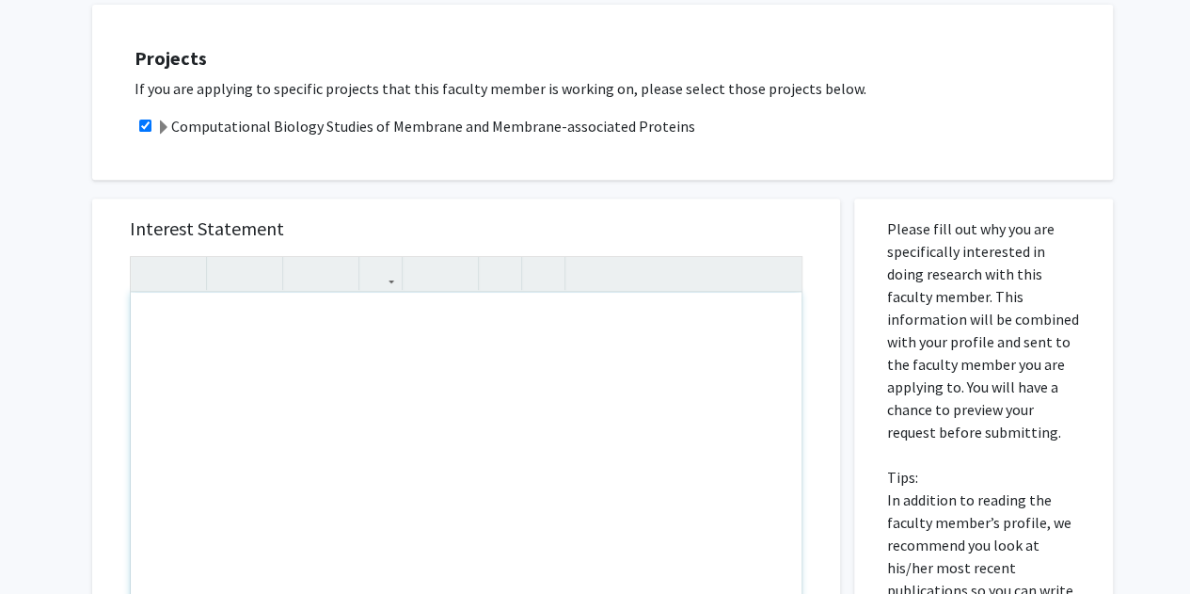
click at [222, 344] on div "Note to users with screen readers: Please press Alt+0 or Option+0 to deactivate…" at bounding box center [466, 509] width 671 height 432
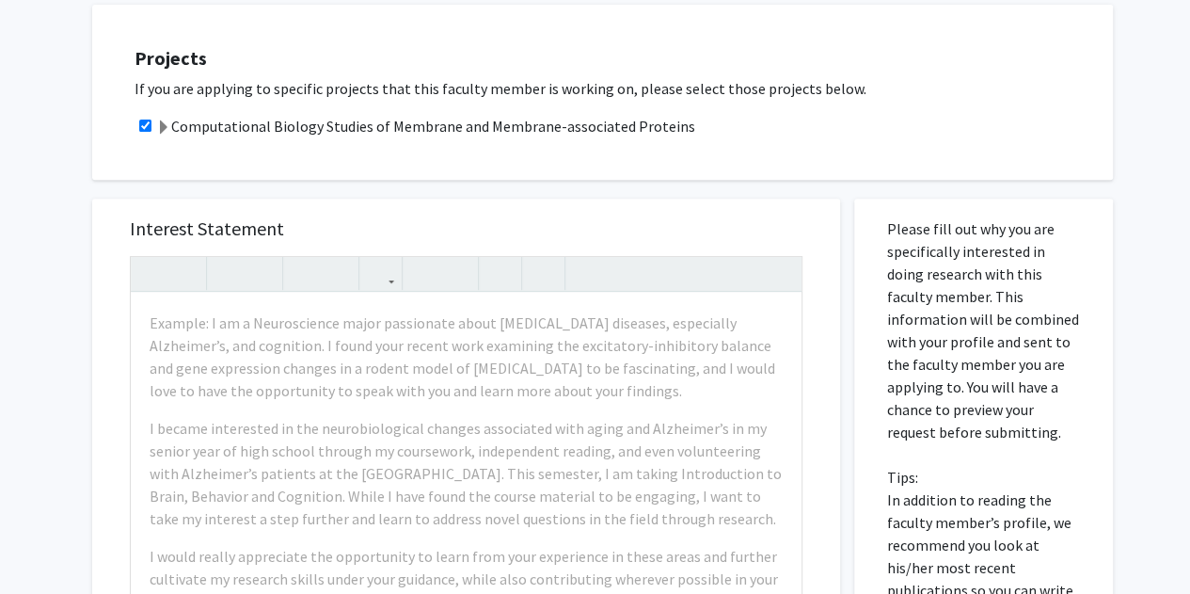
click at [355, 229] on h5 "Interest Statement" at bounding box center [466, 228] width 673 height 23
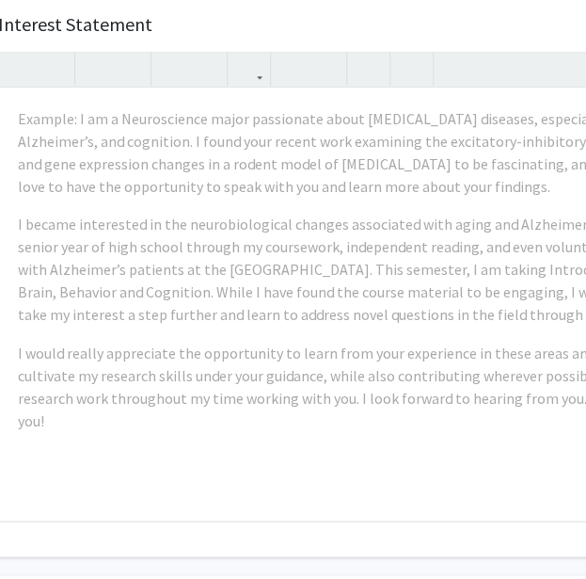
scroll to position [527, 103]
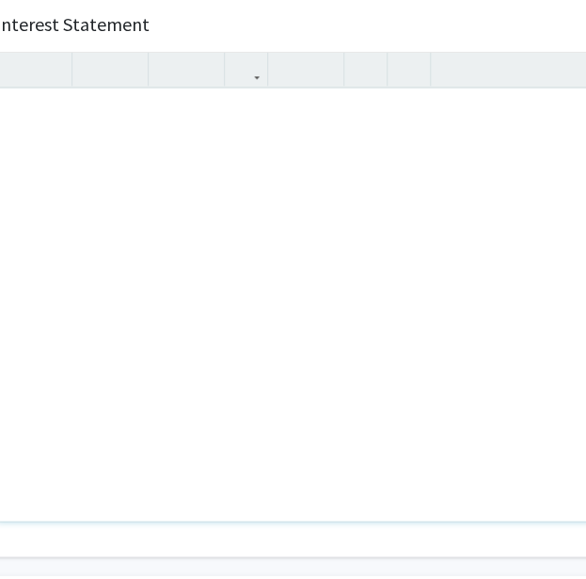
click at [175, 125] on div "Note to users with screen readers: Please press Alt+0 or Option+0 to deactivate…" at bounding box center [331, 304] width 671 height 432
paste div "Note to users with screen readers: Please press Alt+0 or Option+0 to deactivate…"
type textarea "<p>Hello Dr. Klauda, </p> <p>I am currently a Math major (much like yourself), …"
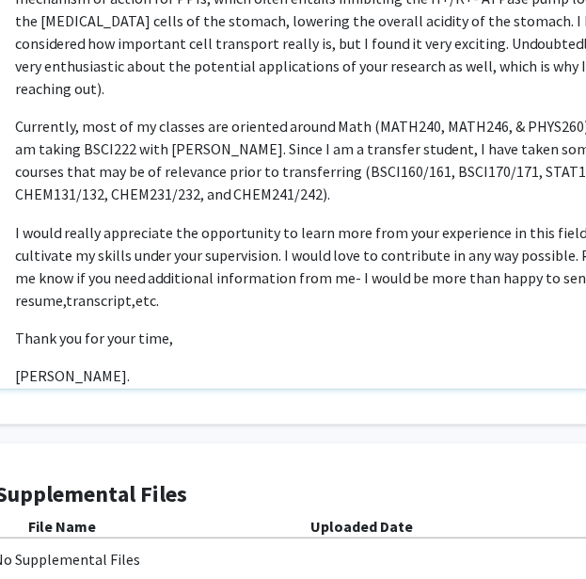
scroll to position [291, 0]
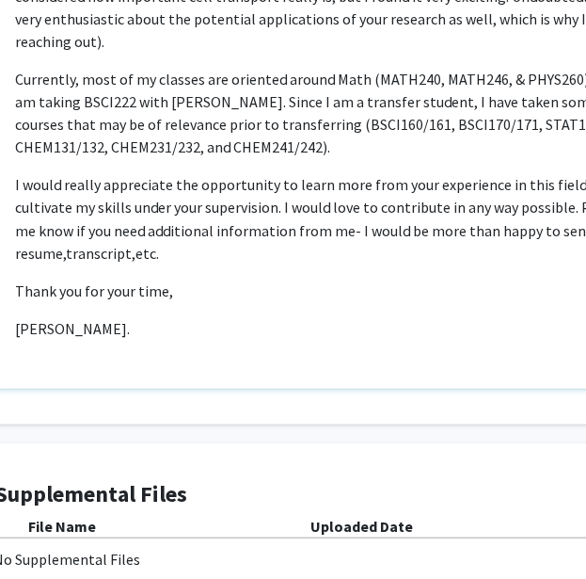
click at [128, 316] on div "Hello Dr. Klauda,   I am currently a Math major (much like yourself), but I a…" at bounding box center [331, 172] width 671 height 432
click at [116, 316] on p "Manya Yazdani." at bounding box center [331, 327] width 633 height 23
click at [141, 316] on p "Manya Yazdani." at bounding box center [331, 327] width 633 height 23
click at [128, 316] on p "Manya Yazdani" at bounding box center [331, 327] width 633 height 23
type textarea "<p>Hello Dr. Klauda, </p> <p>I am currently a Math major (much like yourself), …"
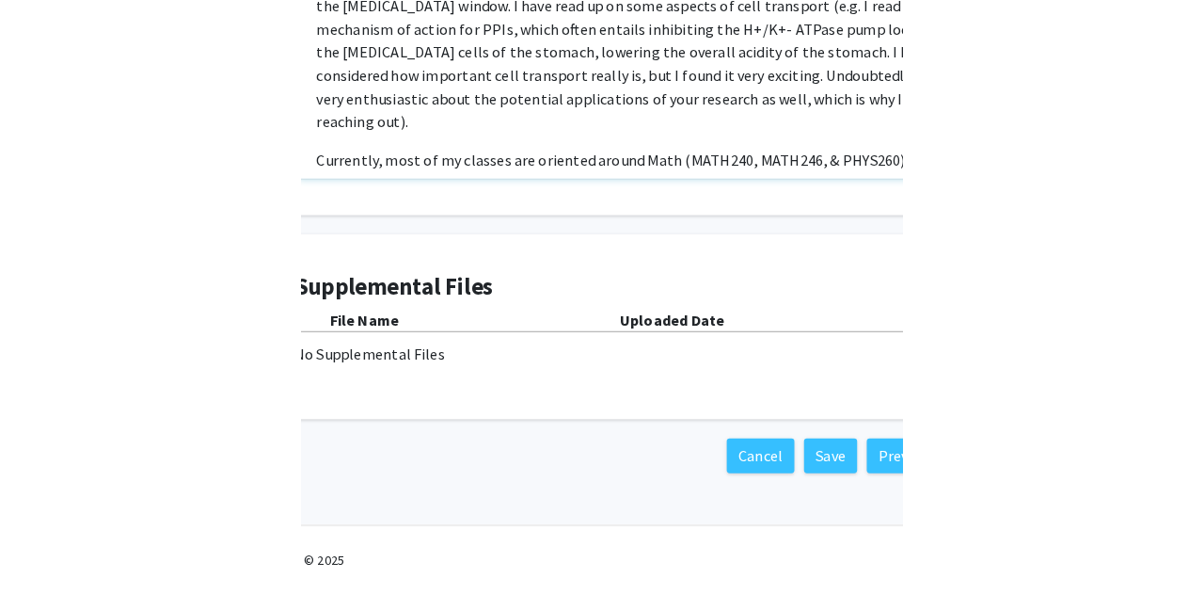
scroll to position [857, 0]
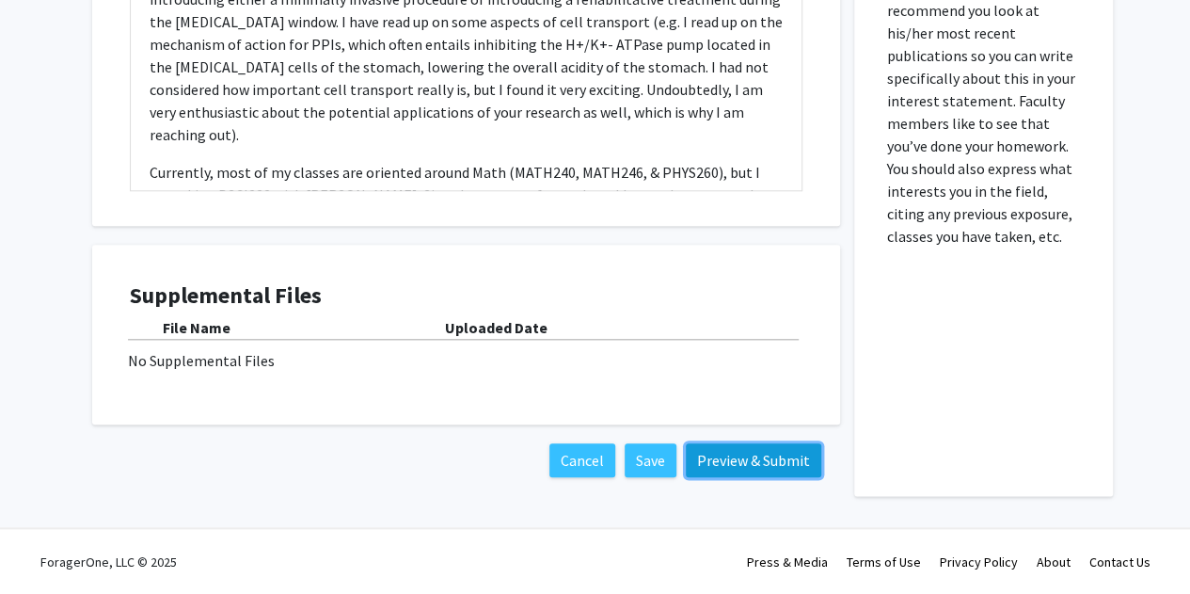
click at [758, 449] on button "Preview & Submit" at bounding box center [753, 460] width 135 height 34
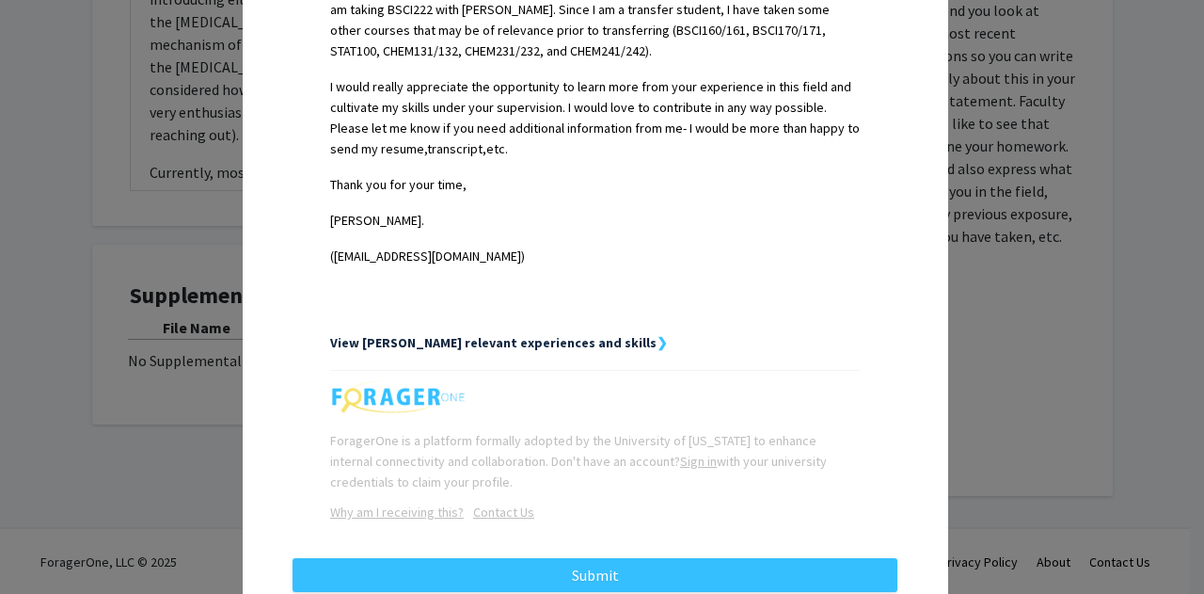
scroll to position [932, 0]
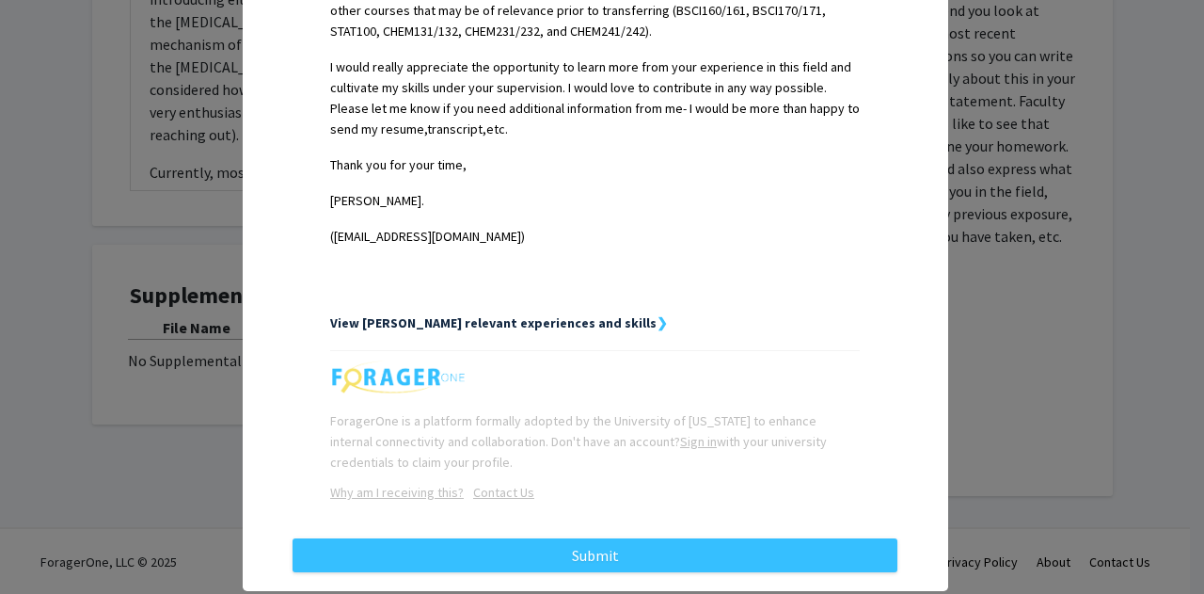
click at [541, 314] on strong "View Manya's relevant experiences and skills" at bounding box center [493, 322] width 326 height 17
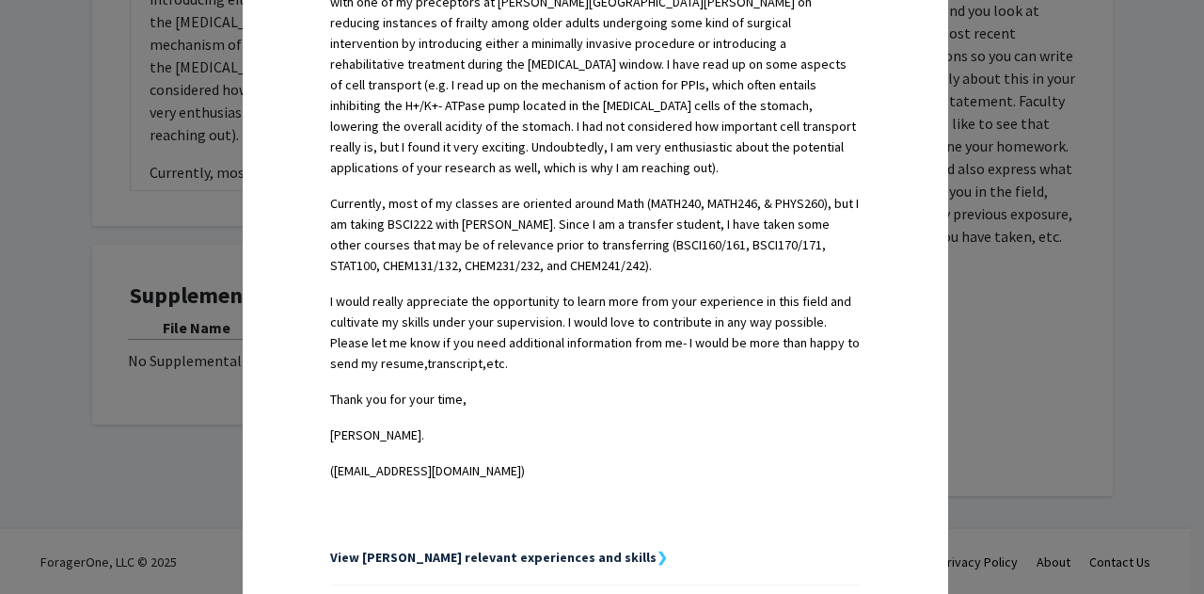
scroll to position [697, 0]
click at [657, 549] on strong "❯" at bounding box center [662, 557] width 11 height 17
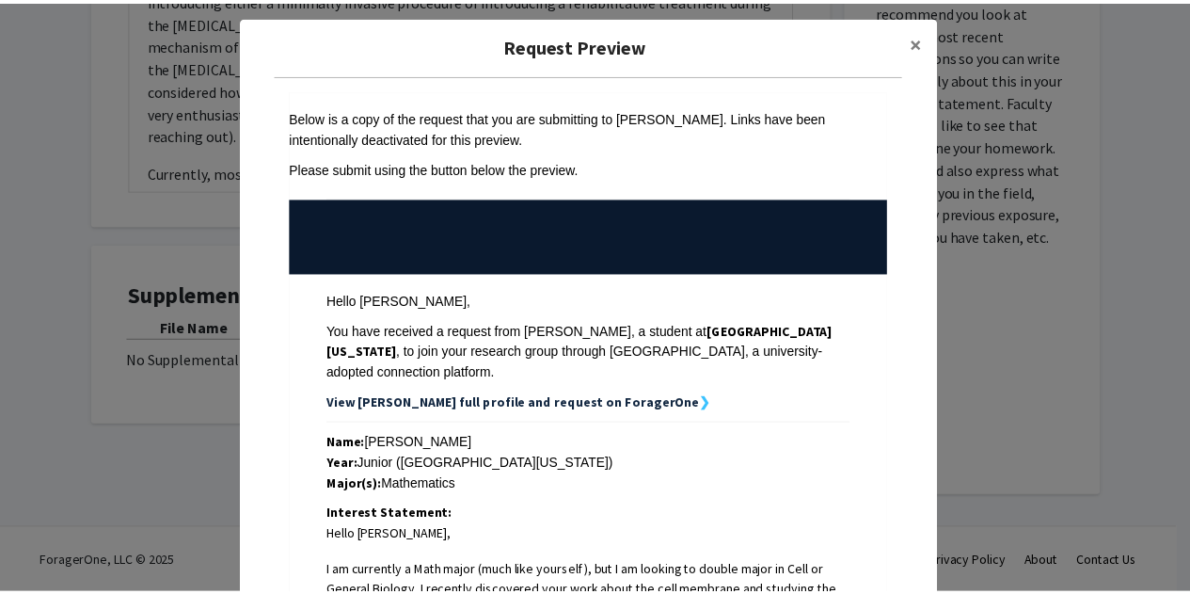
scroll to position [12, 0]
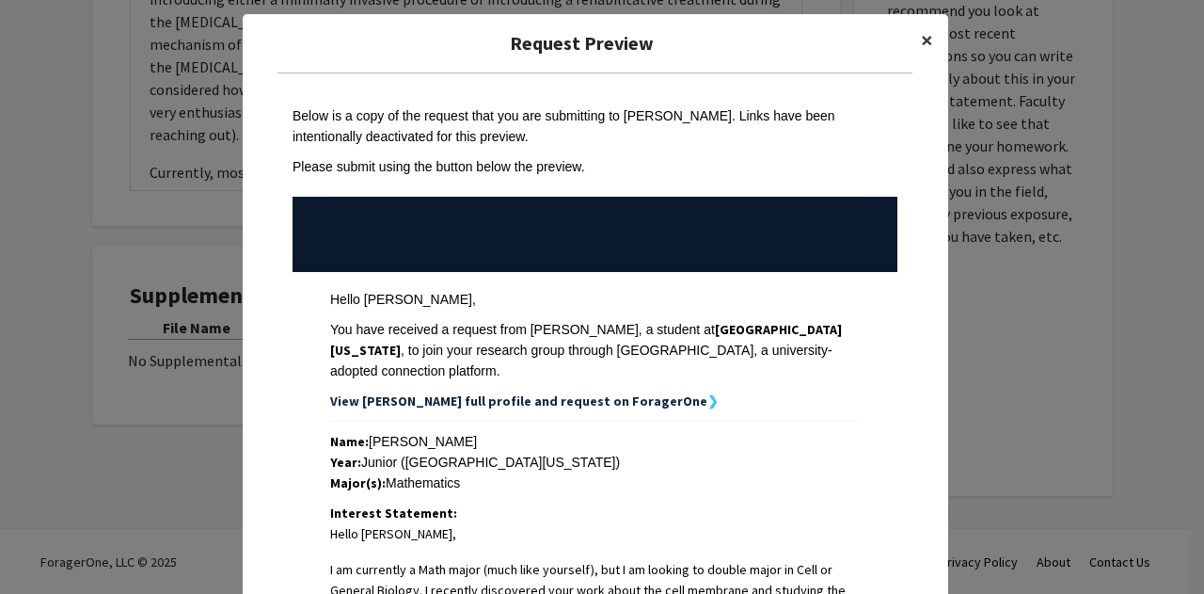
click at [923, 38] on span "×" at bounding box center [927, 39] width 12 height 29
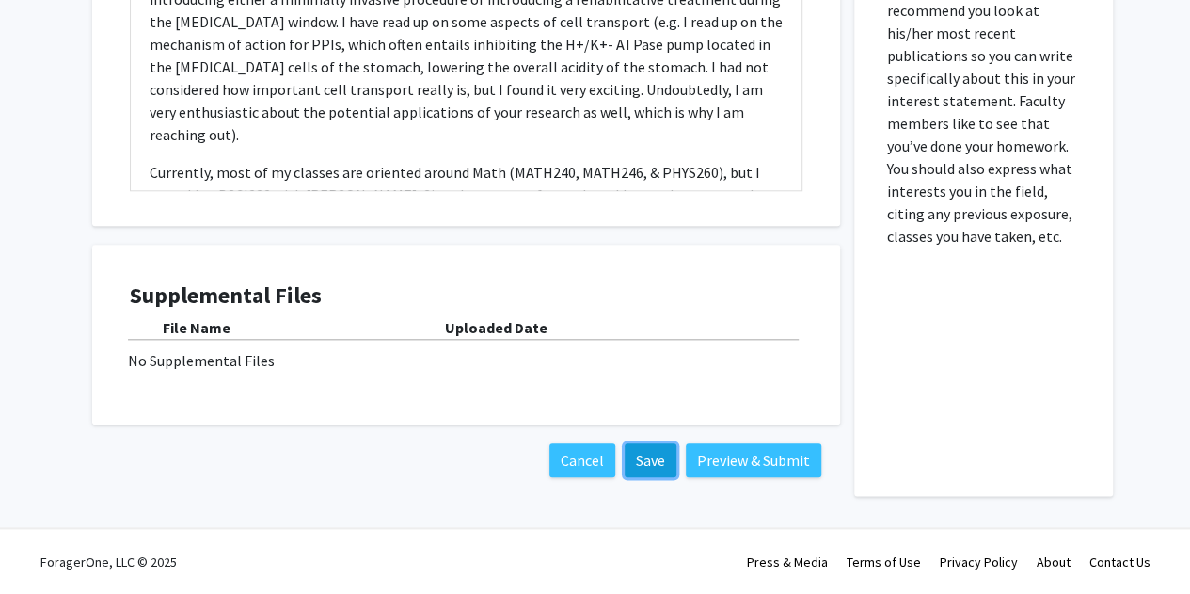
click at [641, 453] on button "Save" at bounding box center [651, 460] width 52 height 34
